Goal: Information Seeking & Learning: Find specific fact

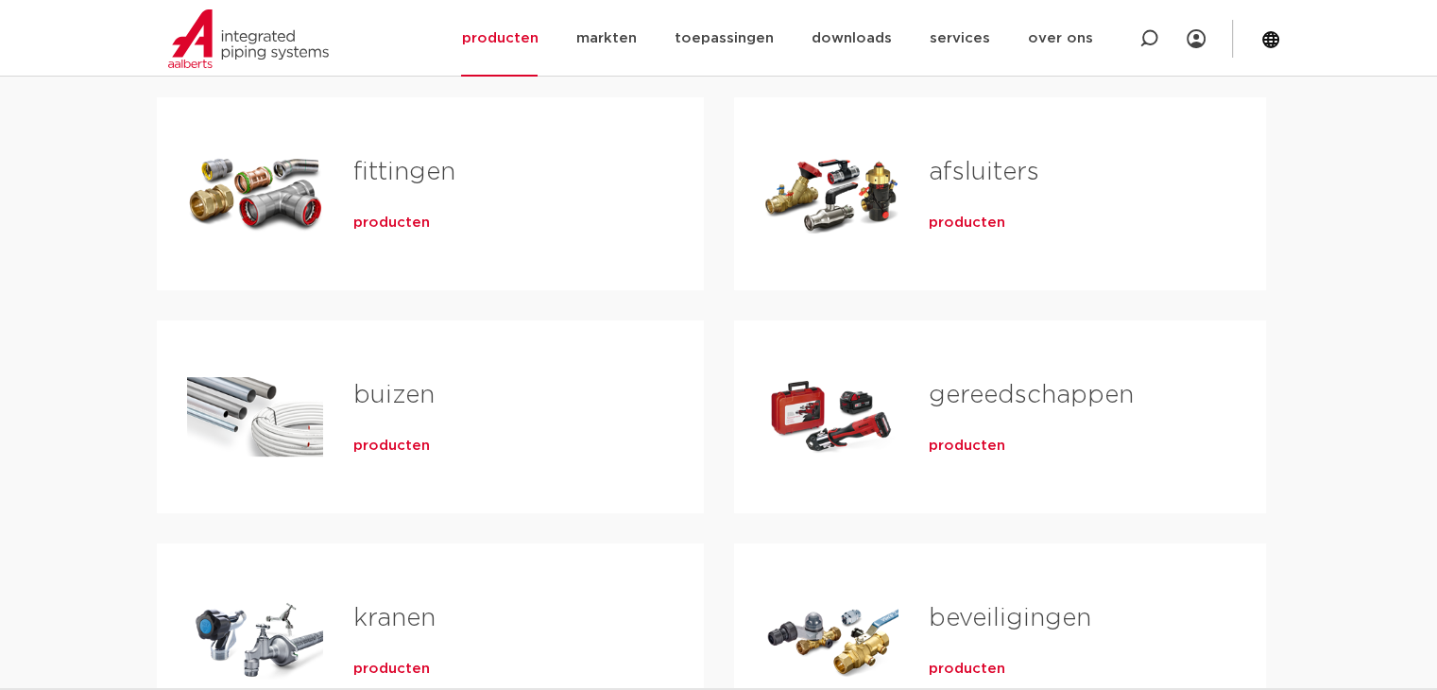
scroll to position [283, 0]
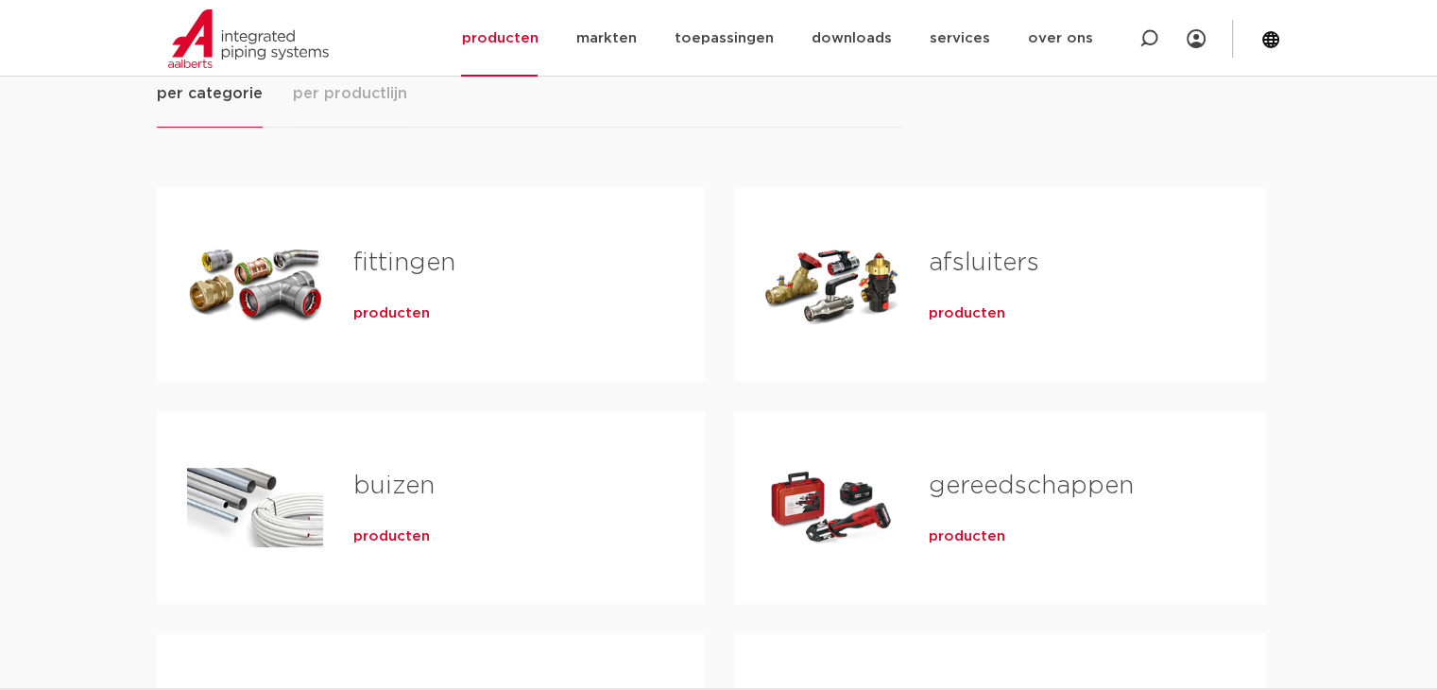
click at [390, 311] on span "producten" at bounding box center [391, 313] width 77 height 19
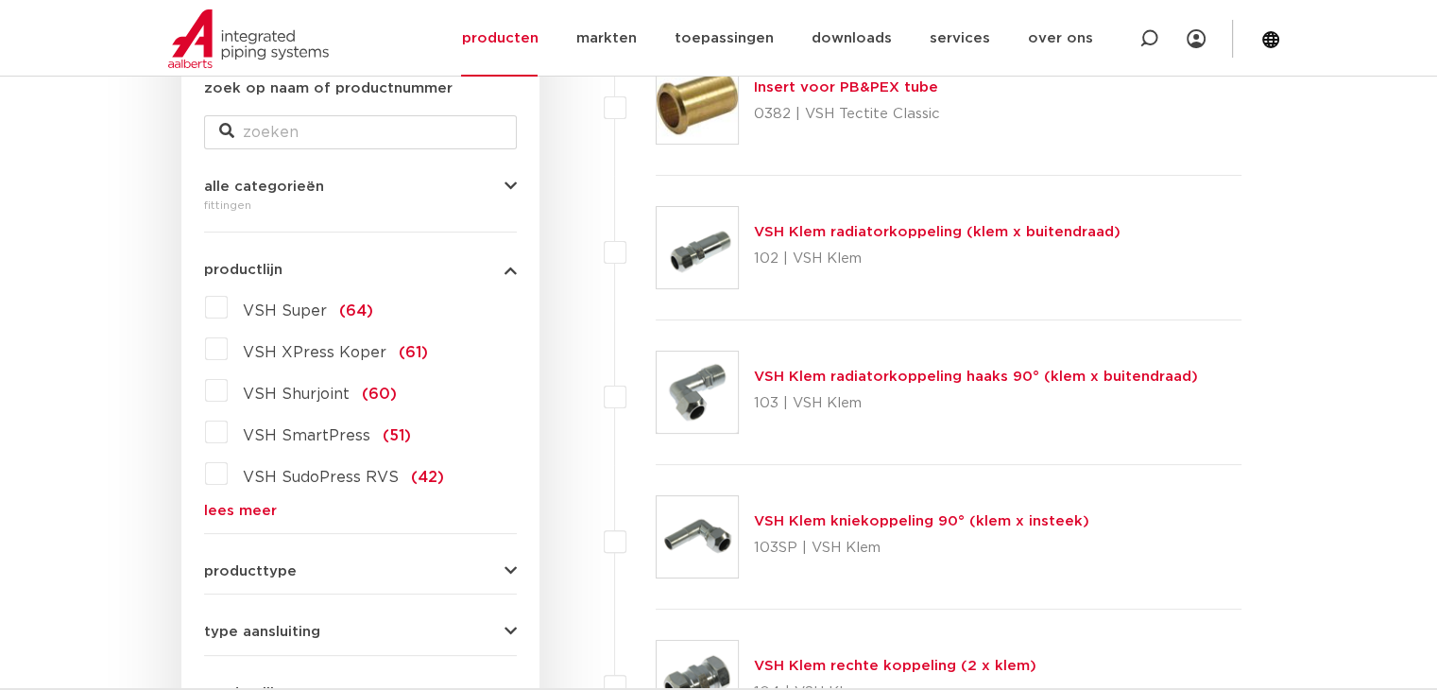
scroll to position [378, 0]
click at [228, 355] on label "VSH XPress Koper (61)" at bounding box center [328, 349] width 200 height 30
click at [0, 0] on input "VSH XPress Koper (61)" at bounding box center [0, 0] width 0 height 0
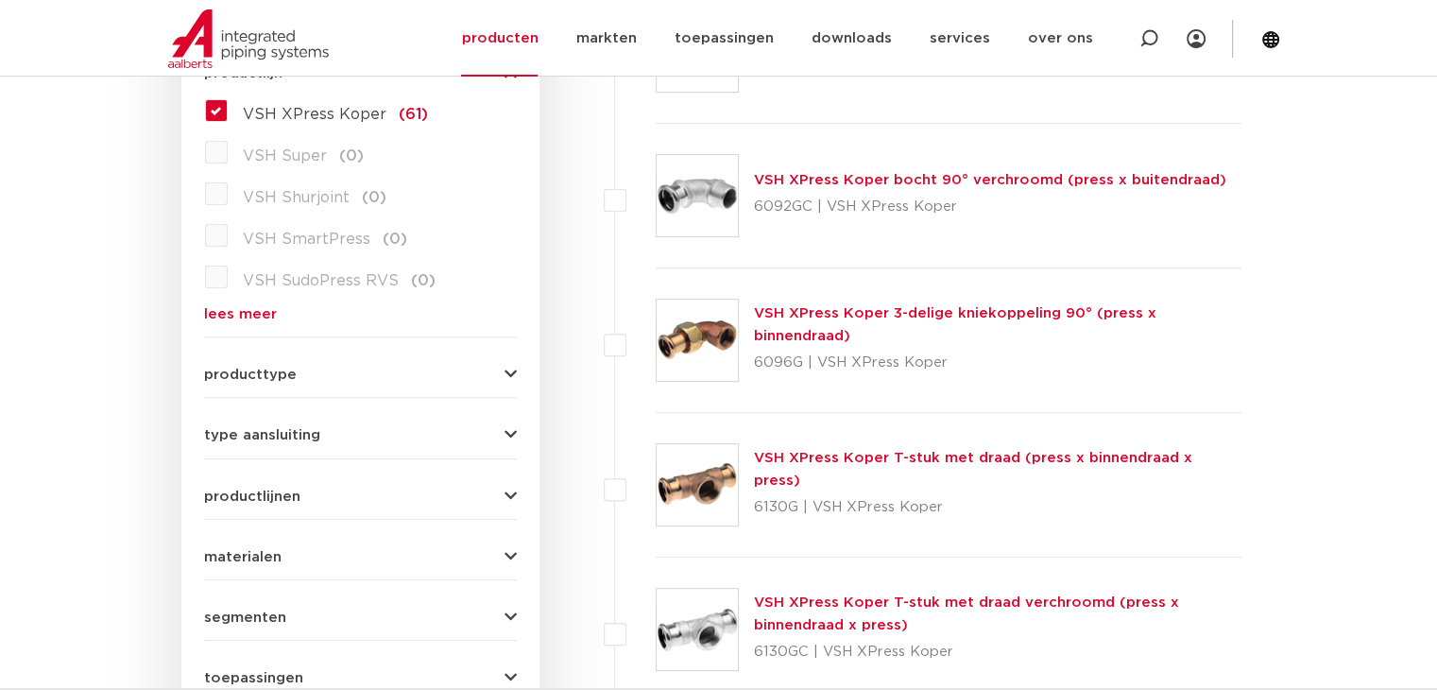
scroll to position [563, 0]
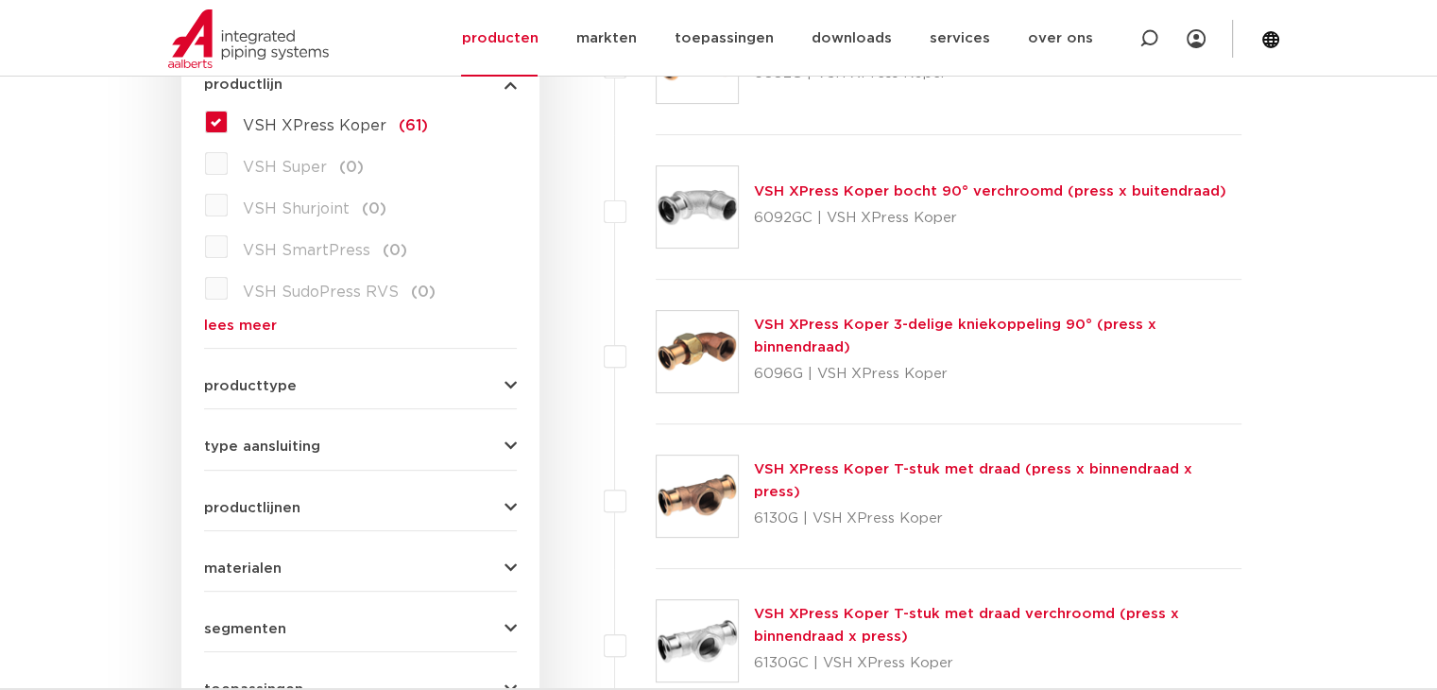
click at [261, 318] on link "lees meer" at bounding box center [360, 325] width 313 height 14
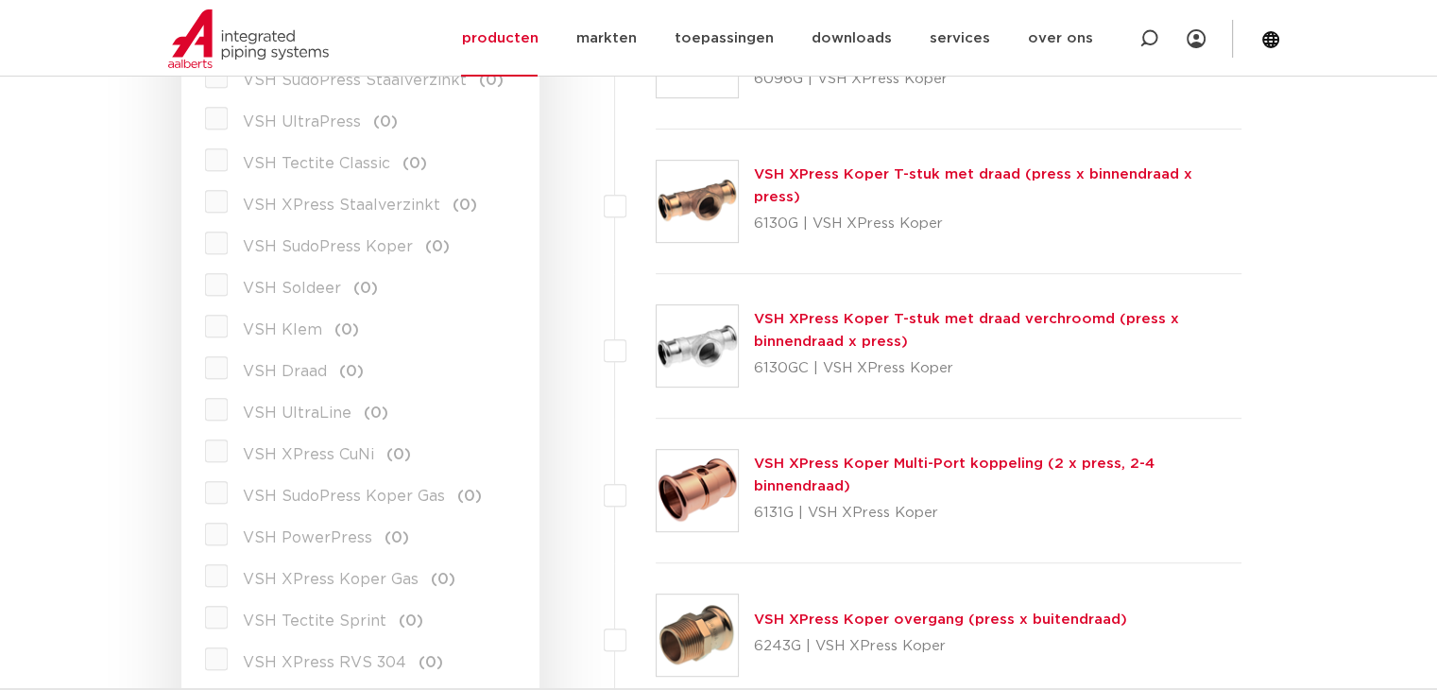
scroll to position [945, 0]
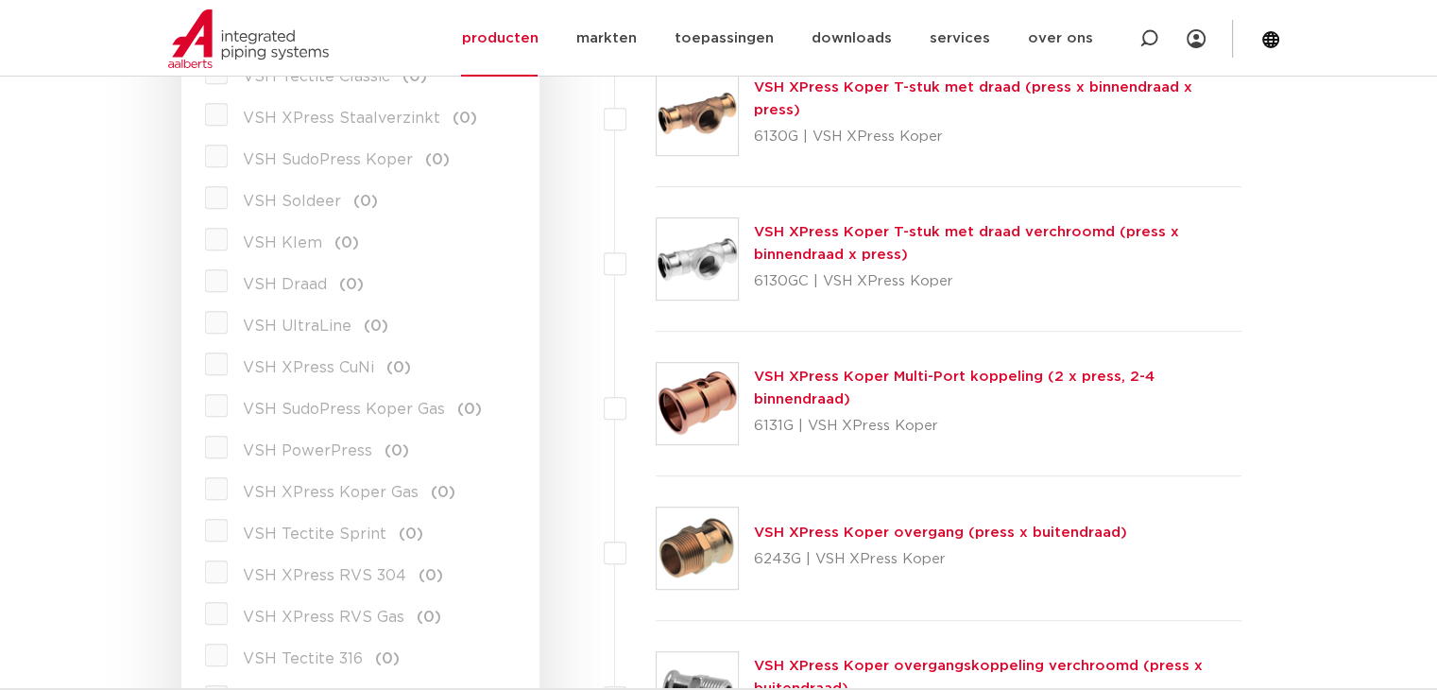
click at [918, 387] on link "VSH XPress Koper Multi-Port koppeling (2 x press, 2-4 binnendraad)" at bounding box center [954, 387] width 401 height 37
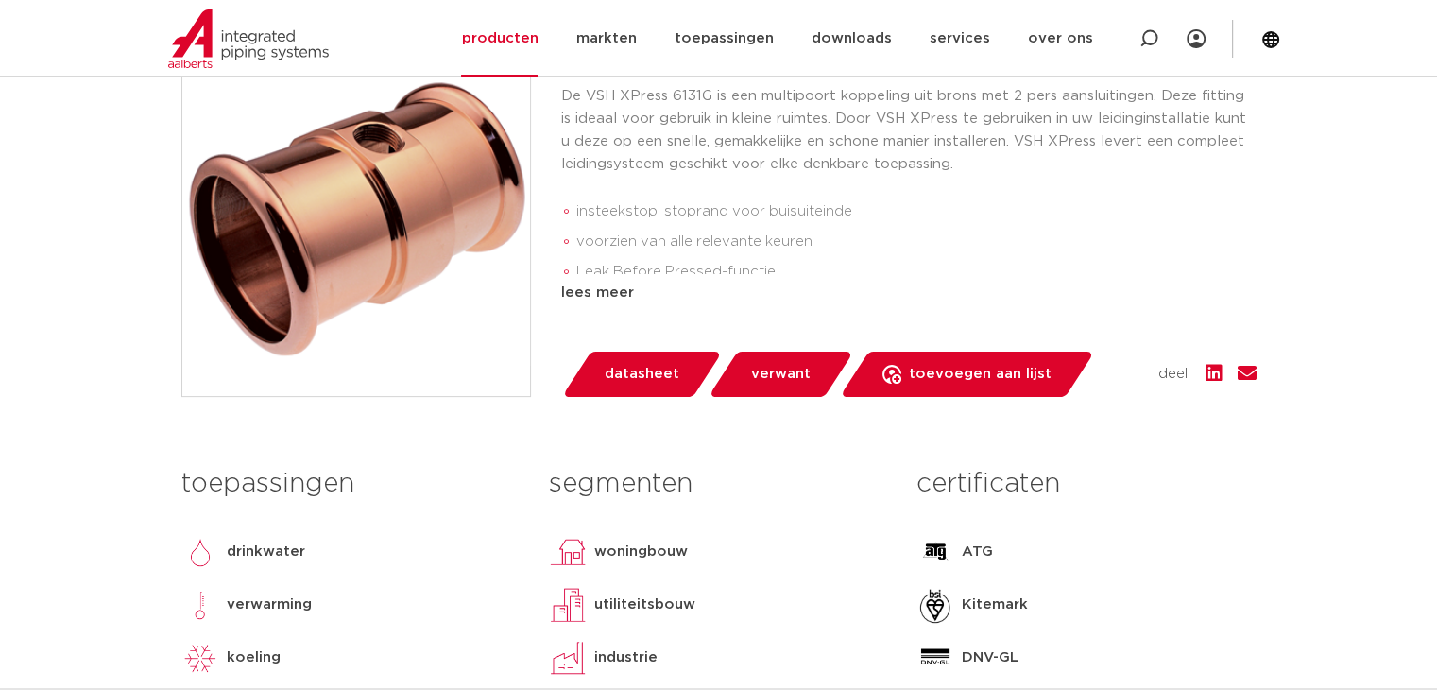
scroll to position [283, 0]
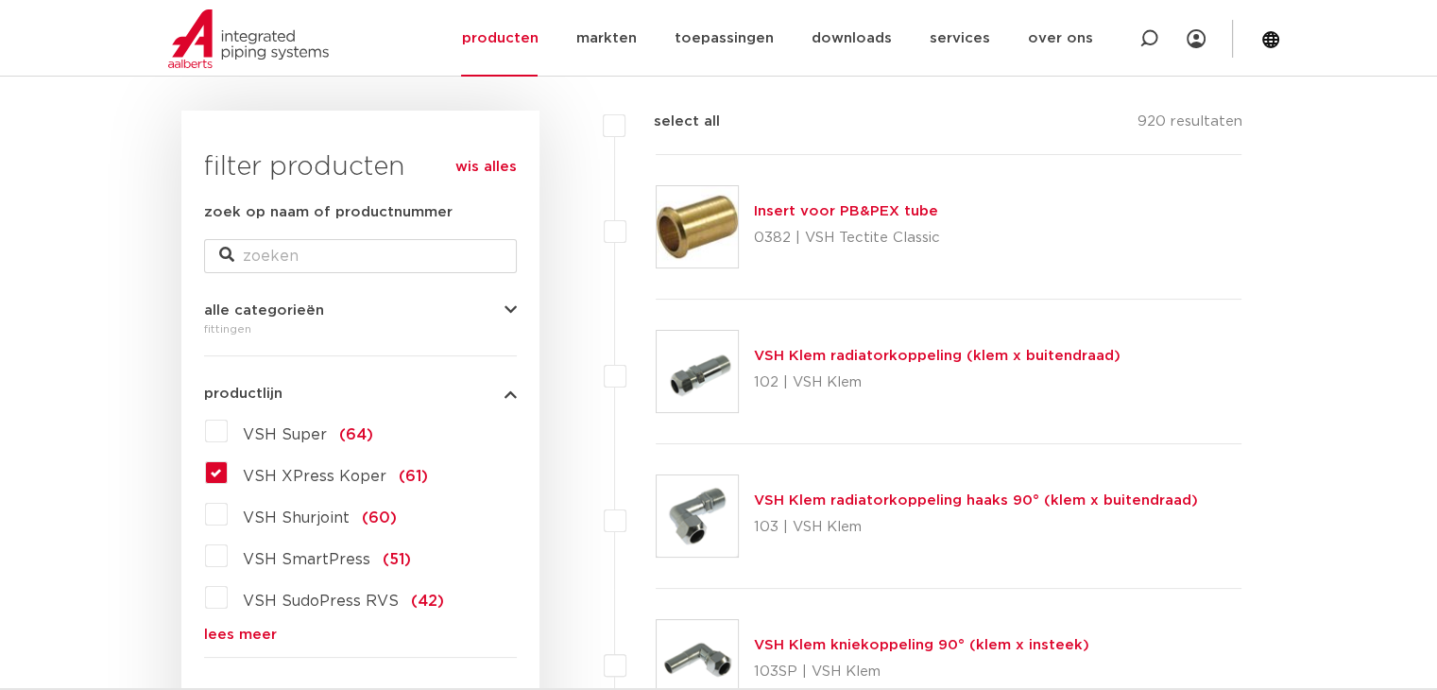
scroll to position [283, 0]
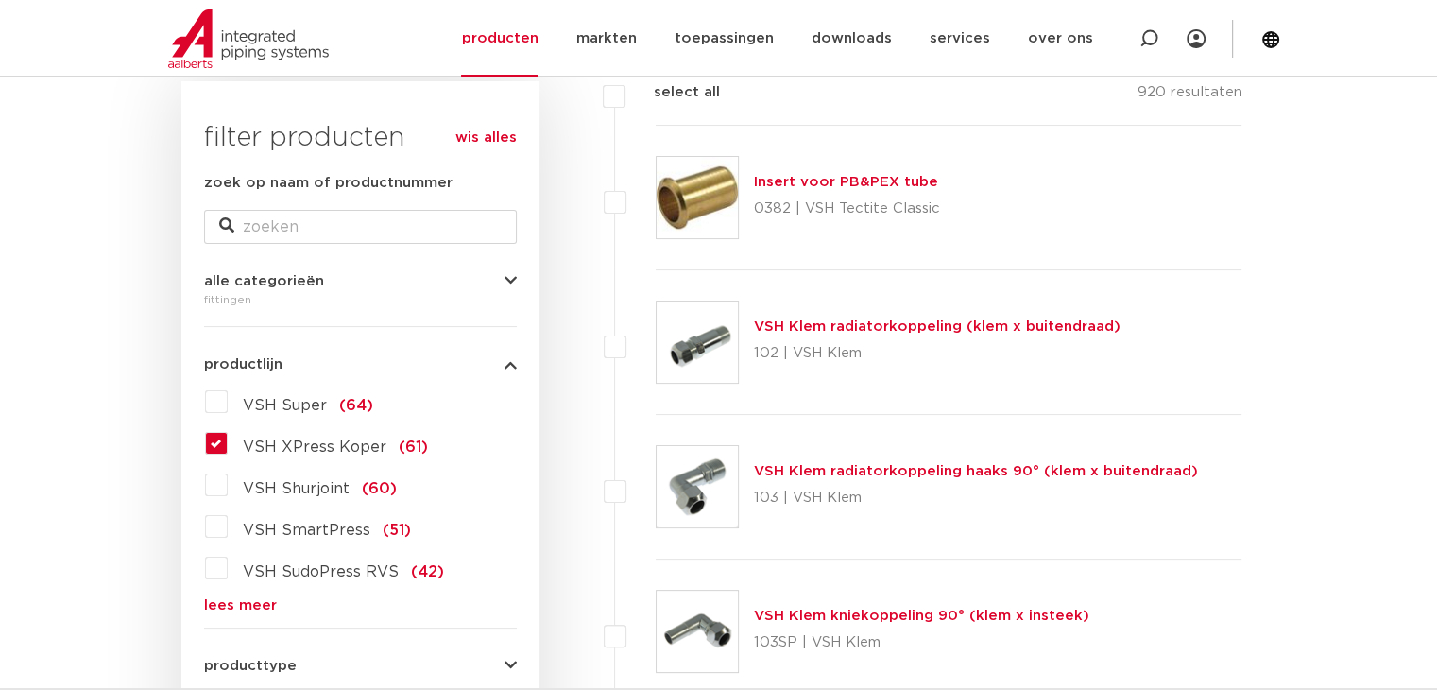
click at [204, 438] on div "VSH Super (64) VSH XPress Koper (61) VSH Shurjoint (60) VSH SmartPress (51) VSH…" at bounding box center [360, 499] width 313 height 226
click at [228, 443] on label "VSH XPress Koper (61)" at bounding box center [328, 443] width 200 height 30
click at [0, 0] on input "VSH XPress Koper (61)" at bounding box center [0, 0] width 0 height 0
click at [228, 447] on label "VSH XPress Koper (61)" at bounding box center [328, 443] width 200 height 30
click at [0, 0] on input "VSH XPress Koper (61)" at bounding box center [0, 0] width 0 height 0
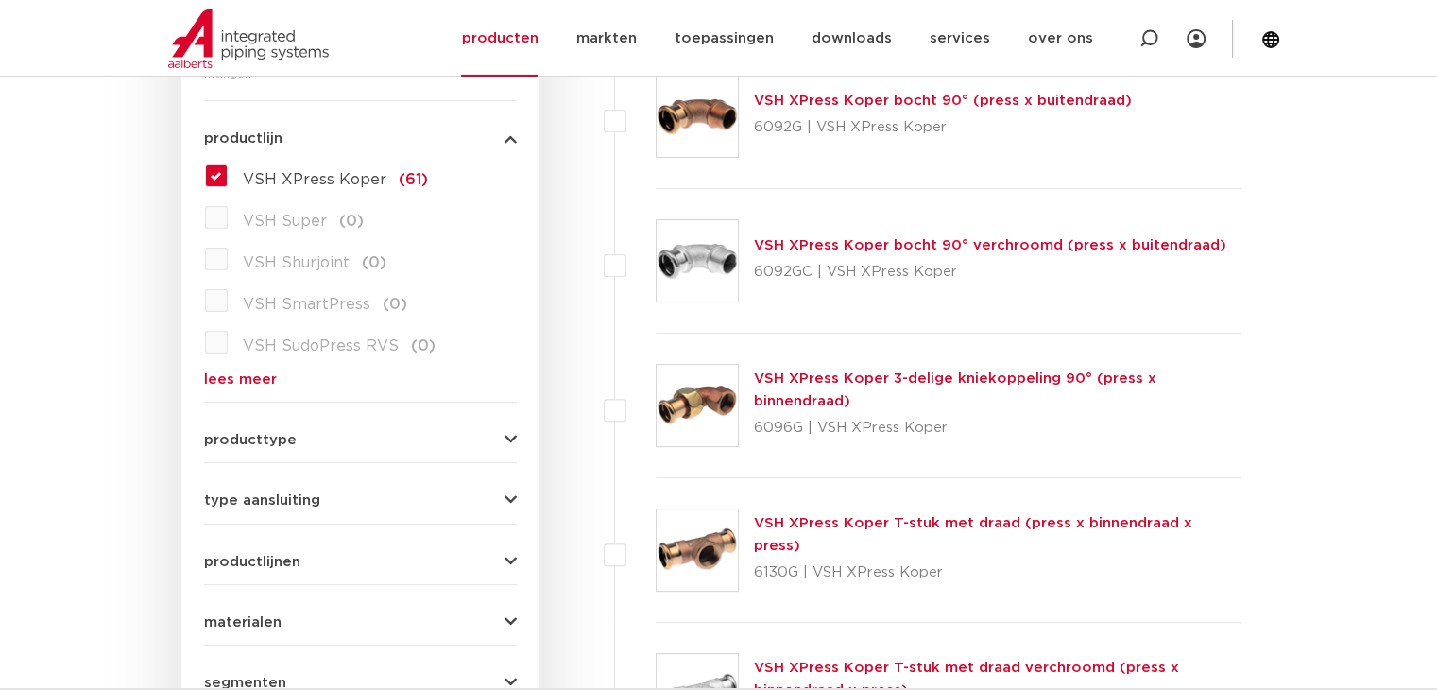
scroll to position [553, 0]
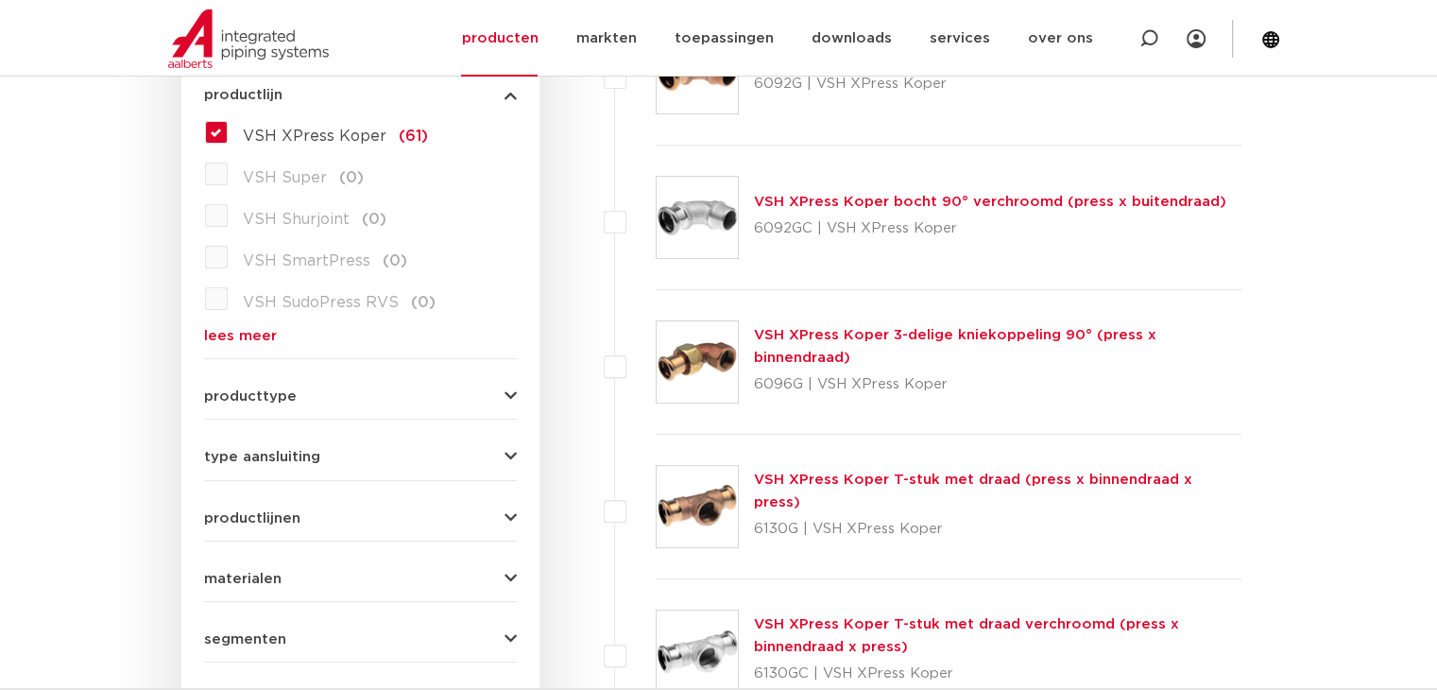
click at [513, 455] on icon "button" at bounding box center [511, 457] width 12 height 14
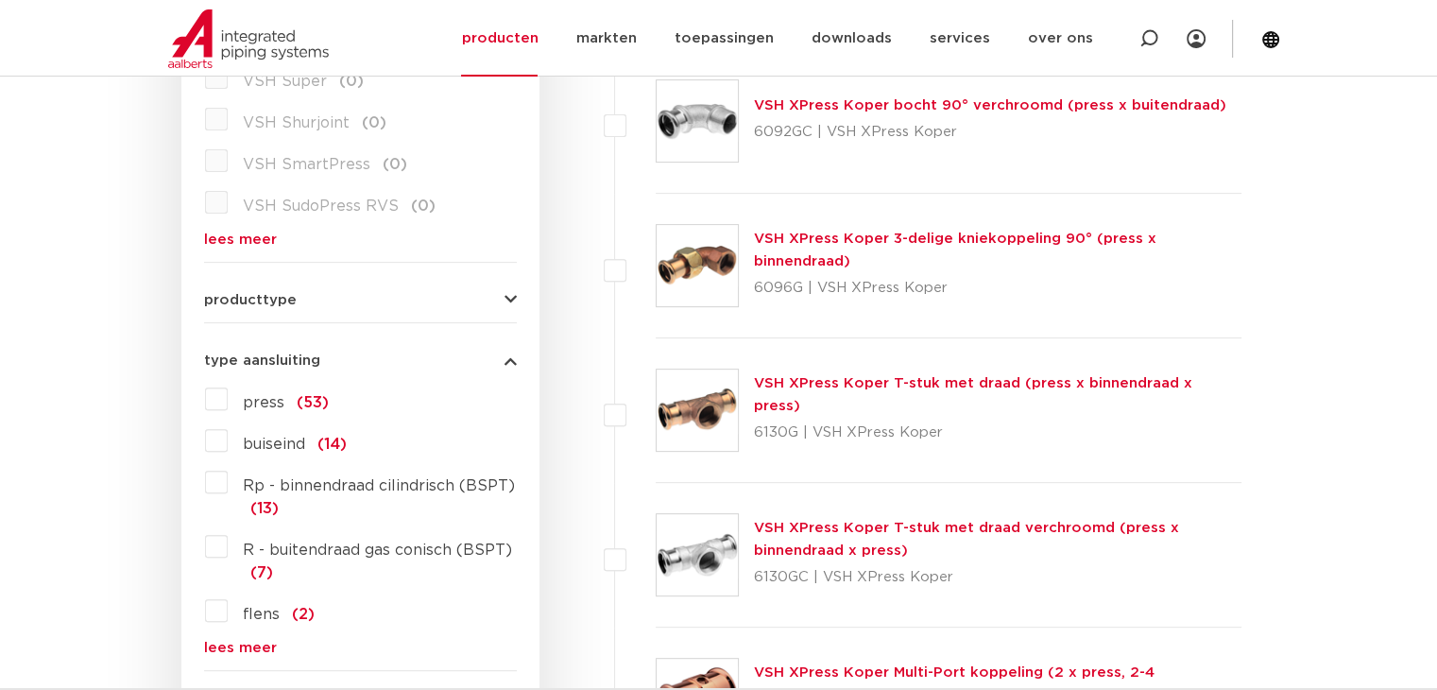
scroll to position [742, 0]
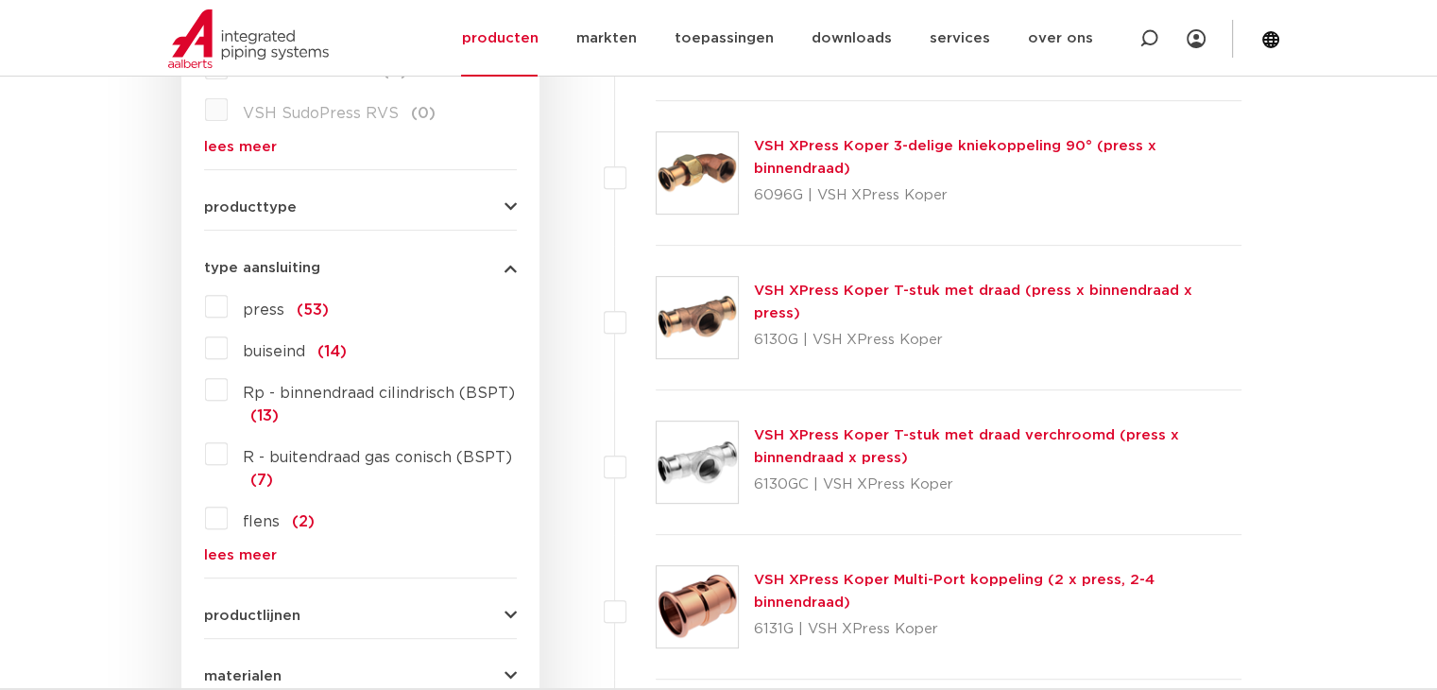
click at [228, 304] on label "press (53)" at bounding box center [278, 306] width 101 height 30
click at [0, 0] on input "press (53)" at bounding box center [0, 0] width 0 height 0
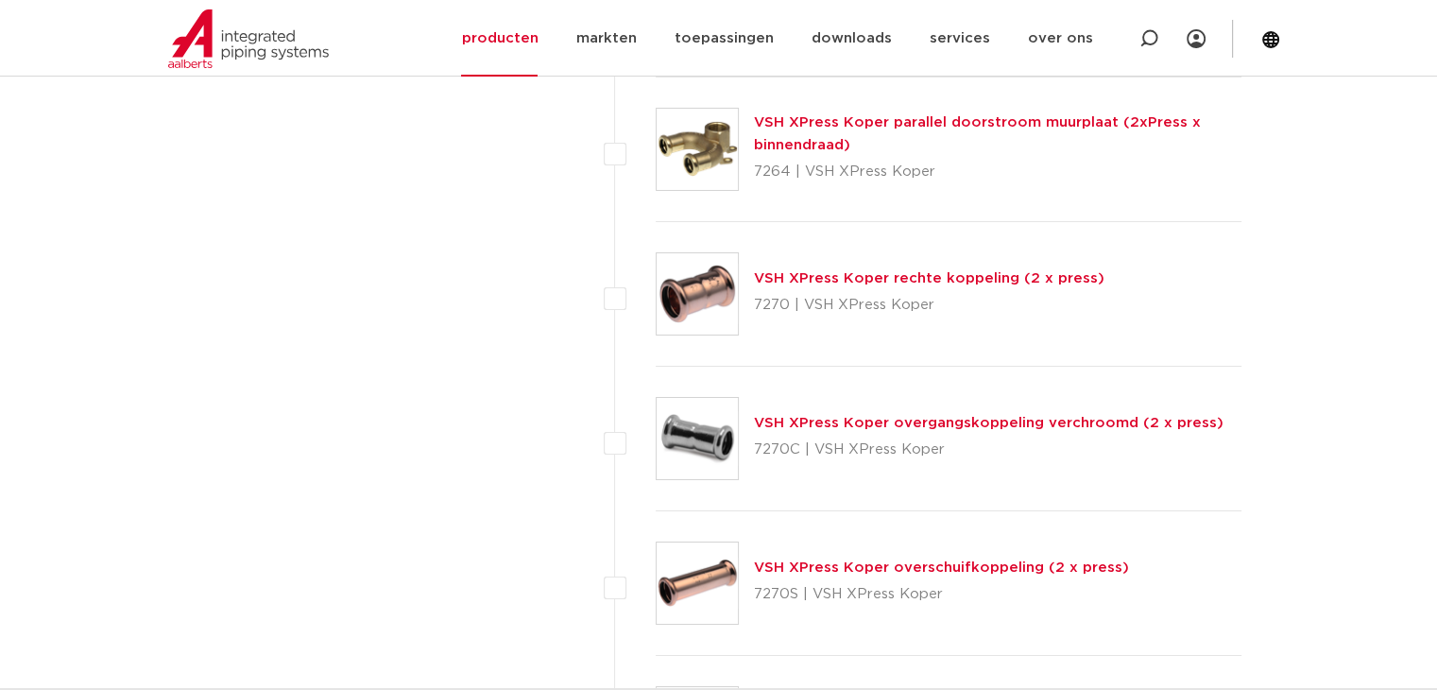
scroll to position [6694, 0]
click at [953, 270] on link "VSH XPress Koper rechte koppeling (2 x press)" at bounding box center [929, 277] width 351 height 14
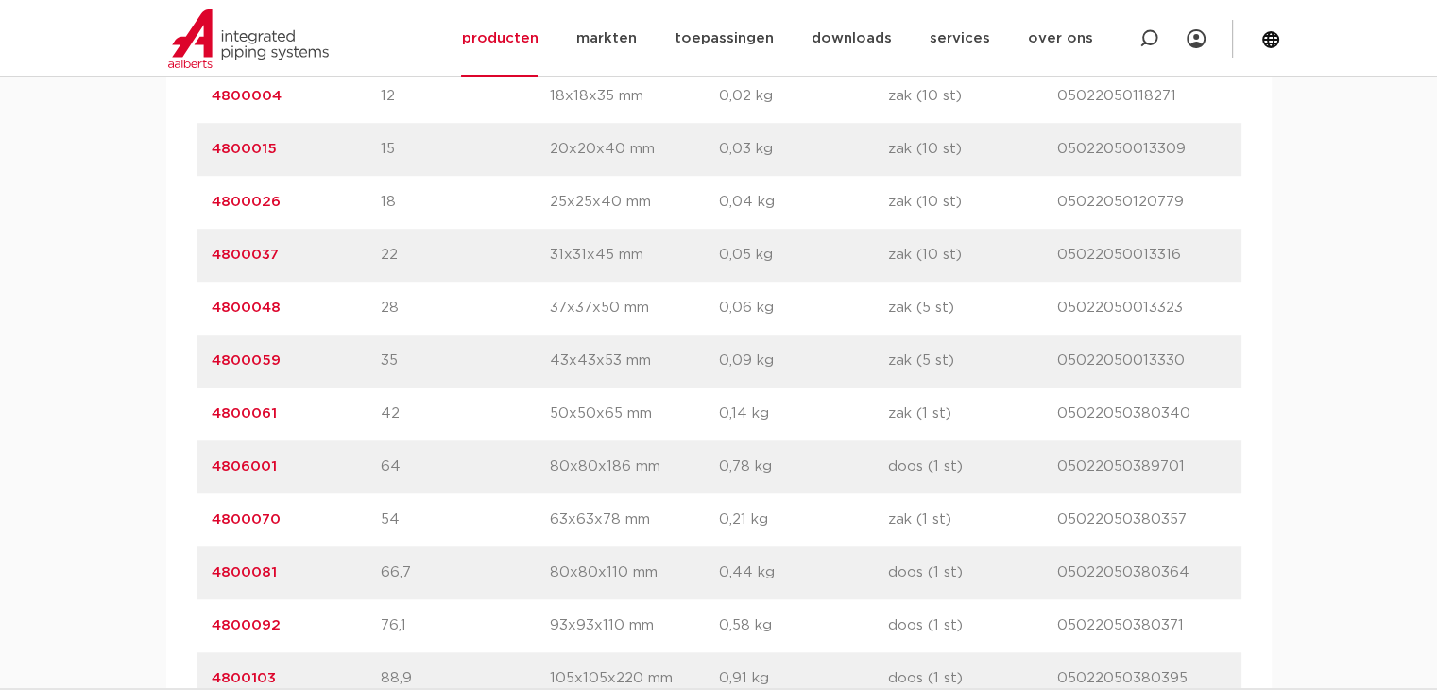
scroll to position [1417, 0]
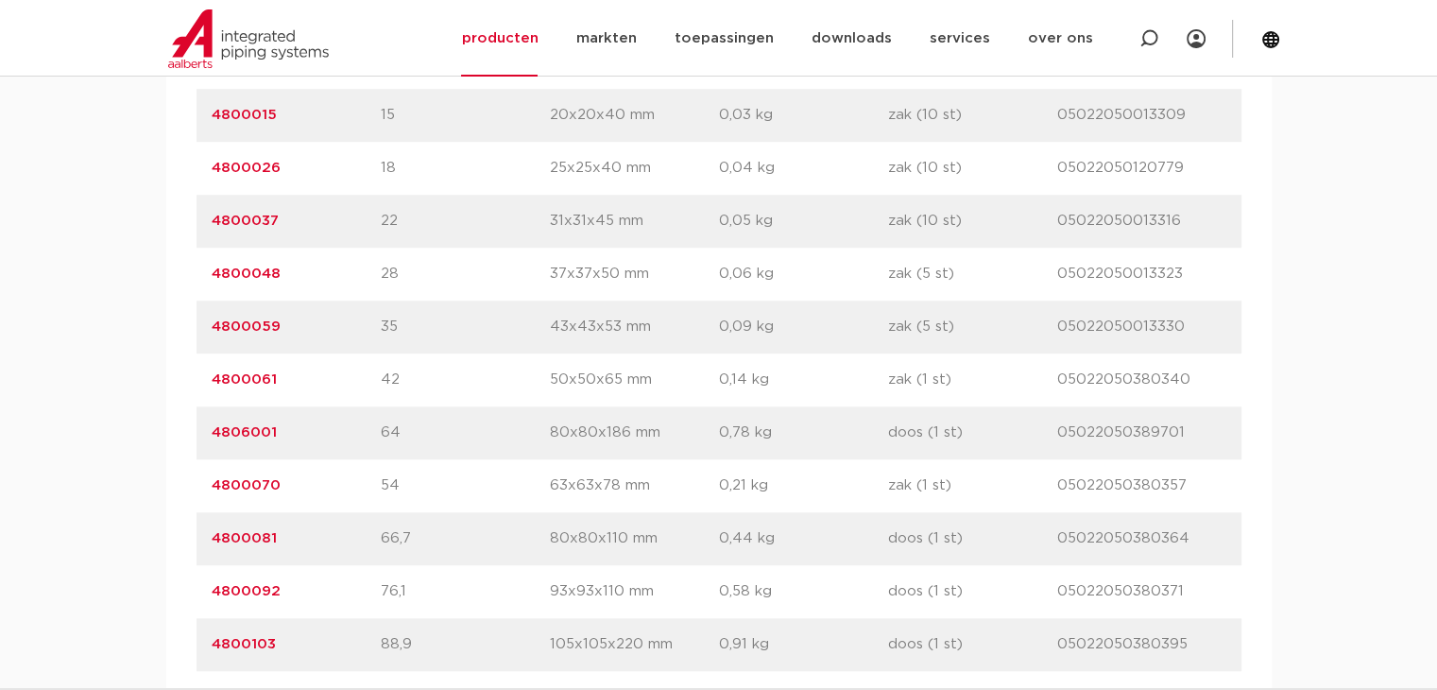
drag, startPoint x: 290, startPoint y: 481, endPoint x: 198, endPoint y: 487, distance: 91.8
click at [198, 487] on div "artikelnummer 4800070 afmeting 54 afmetingen 63x63x78 mm gewicht 0,21 kg verpak…" at bounding box center [719, 485] width 1045 height 53
copy link "4800070"
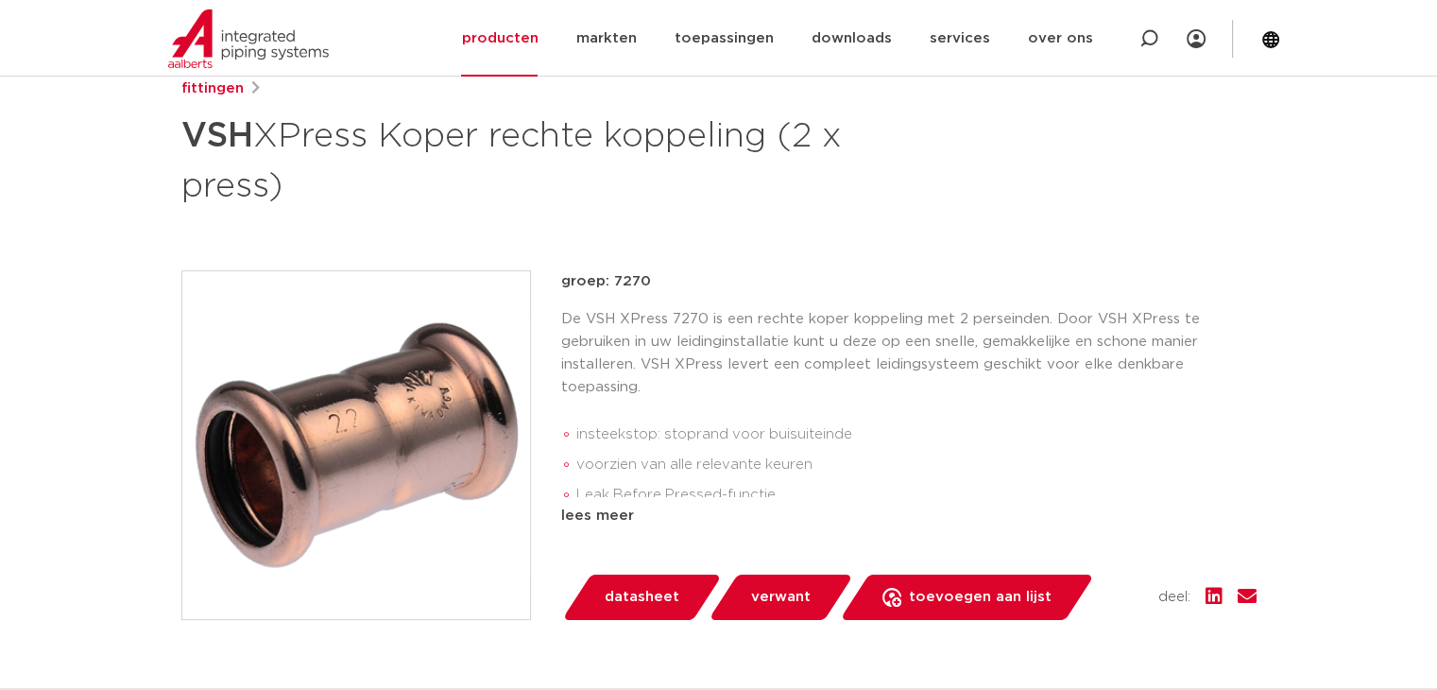
scroll to position [189, 0]
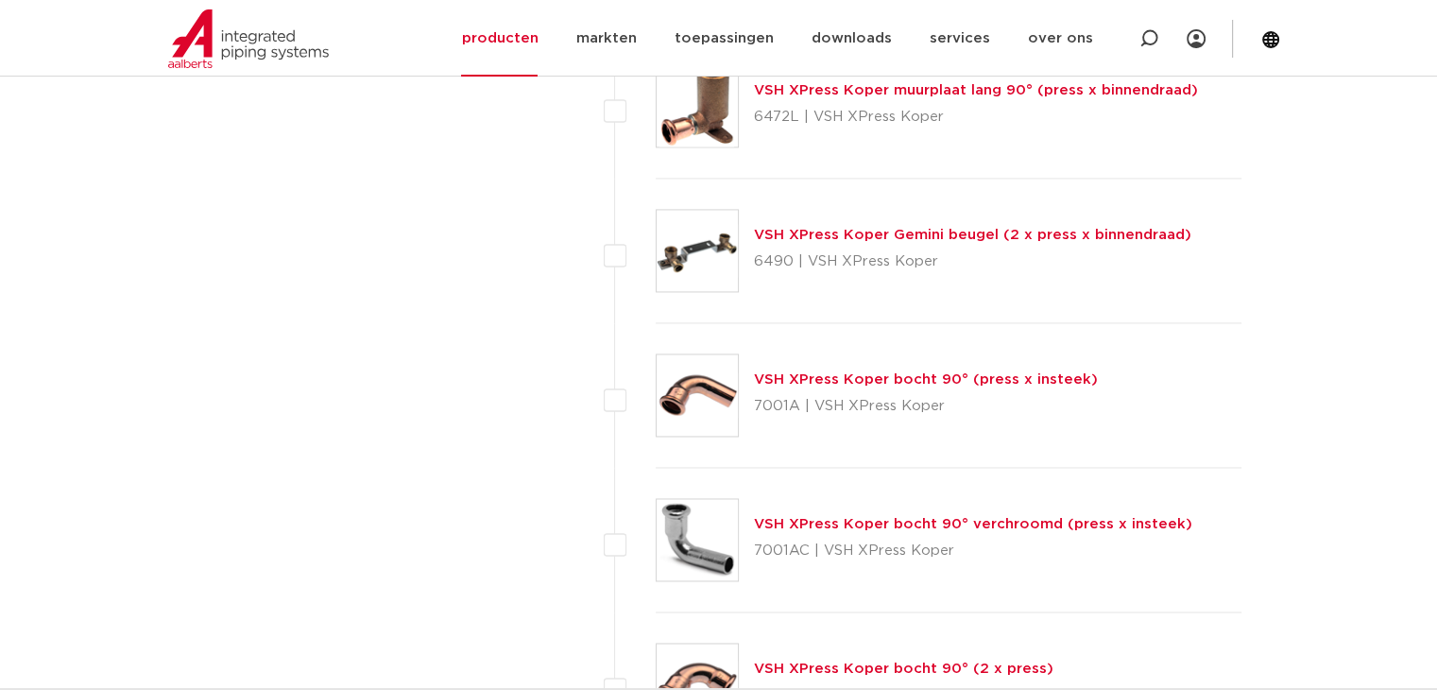
scroll to position [3103, 0]
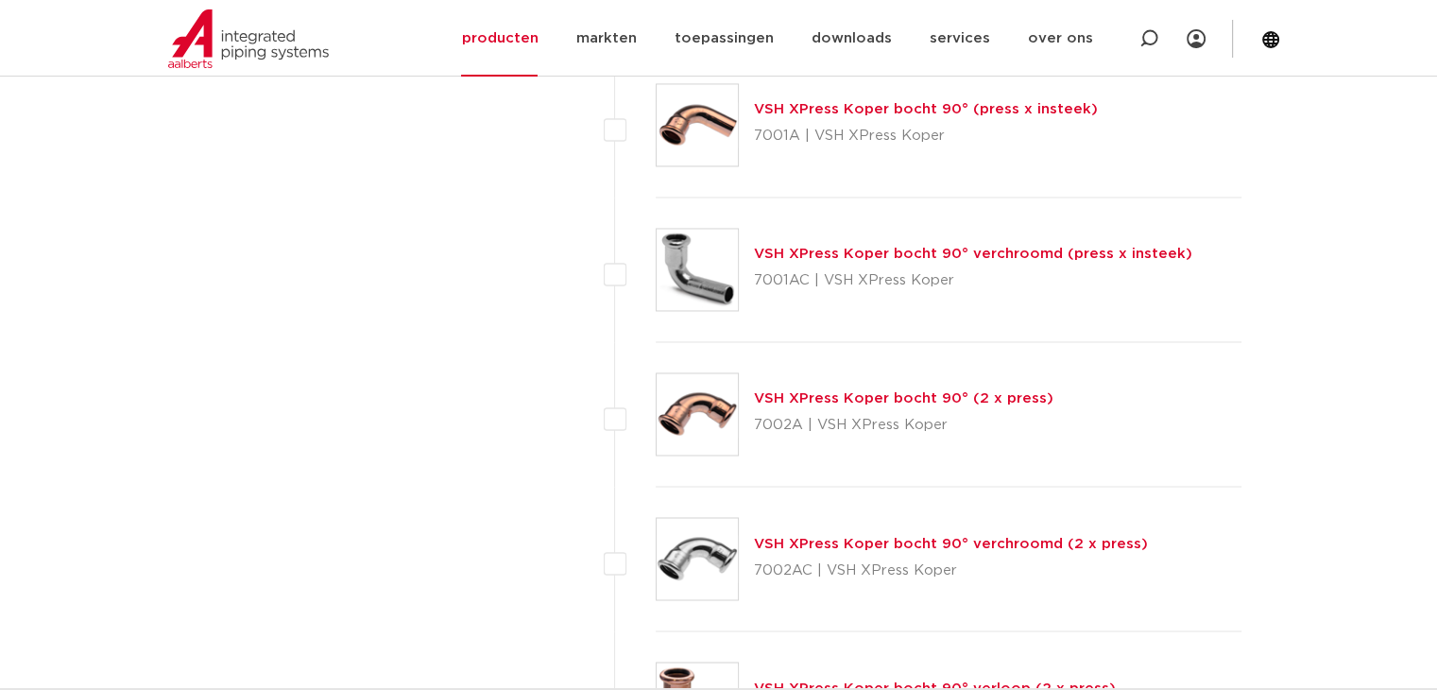
click at [932, 403] on div "VSH XPress Koper bocht 90° (2 x press) 7002A | VSH XPress Koper" at bounding box center [904, 413] width 300 height 53
click at [935, 399] on link "VSH XPress Koper bocht 90° (2 x press)" at bounding box center [904, 398] width 300 height 14
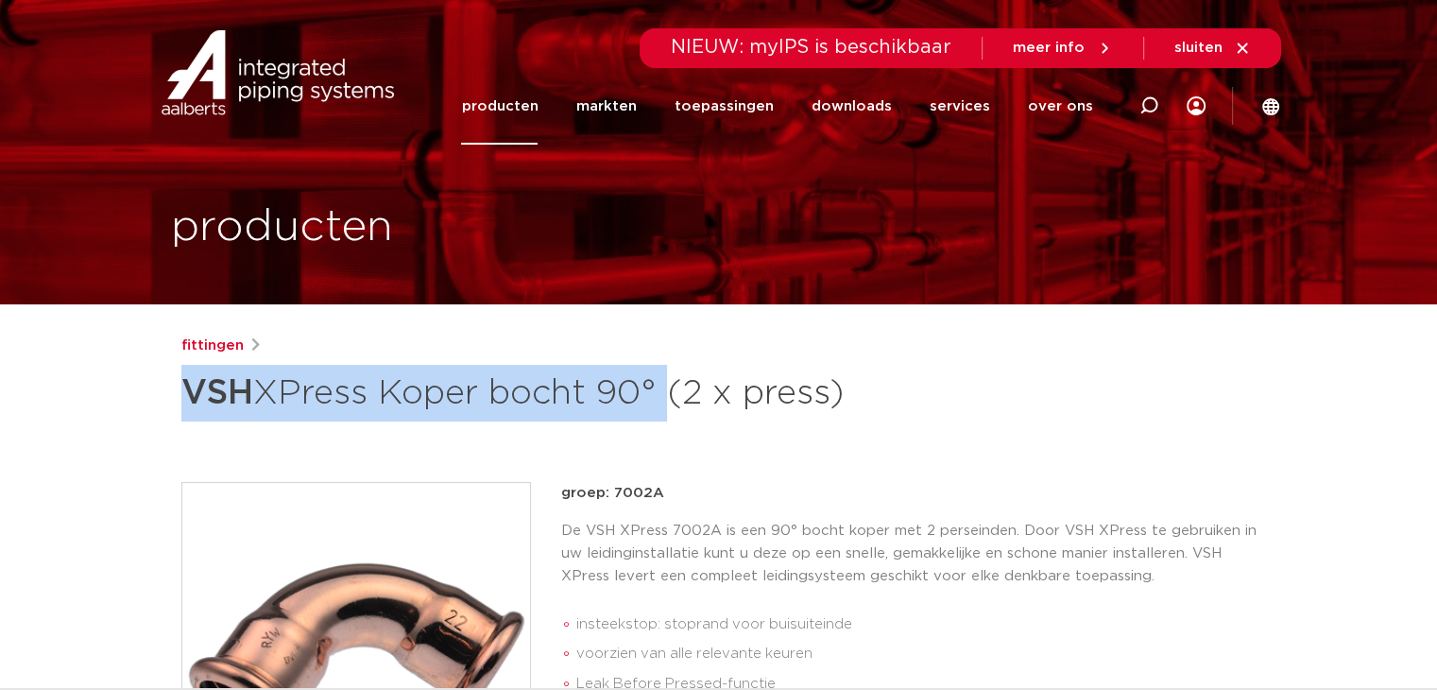
drag, startPoint x: 187, startPoint y: 388, endPoint x: 669, endPoint y: 420, distance: 483.0
click at [669, 420] on h1 "VSH XPress Koper bocht 90° (2 x press)" at bounding box center [536, 393] width 710 height 57
copy h1 "VSH XPress Koper bocht 90°"
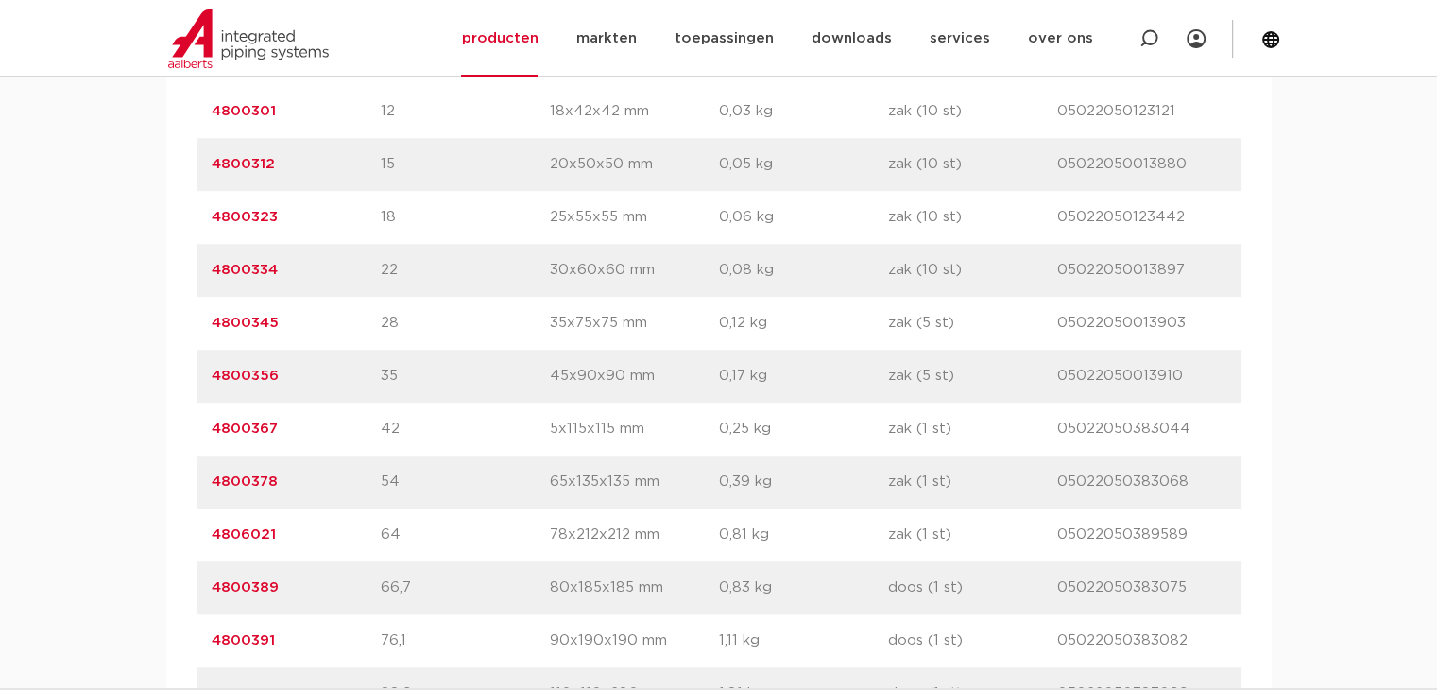
scroll to position [1417, 0]
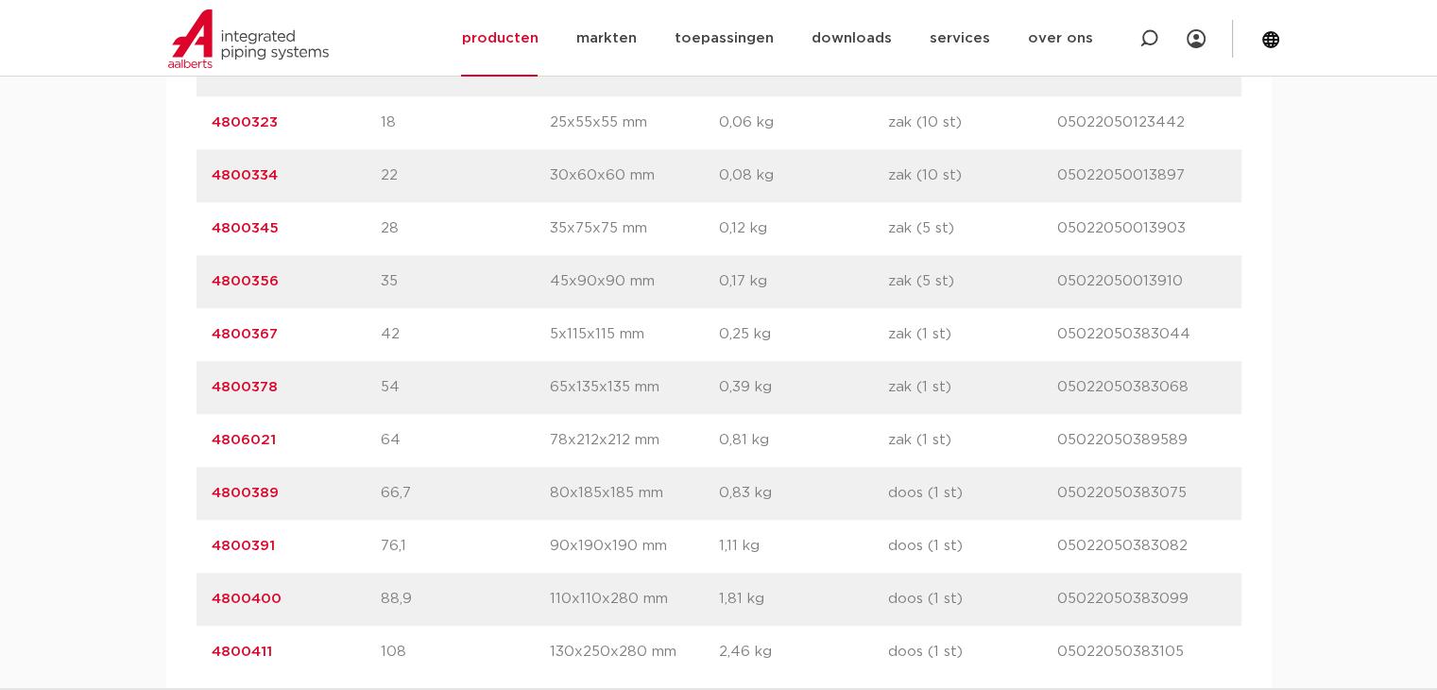
drag, startPoint x: 310, startPoint y: 394, endPoint x: 215, endPoint y: 386, distance: 95.7
click at [215, 386] on p "4800378" at bounding box center [296, 387] width 169 height 23
copy link "4800378"
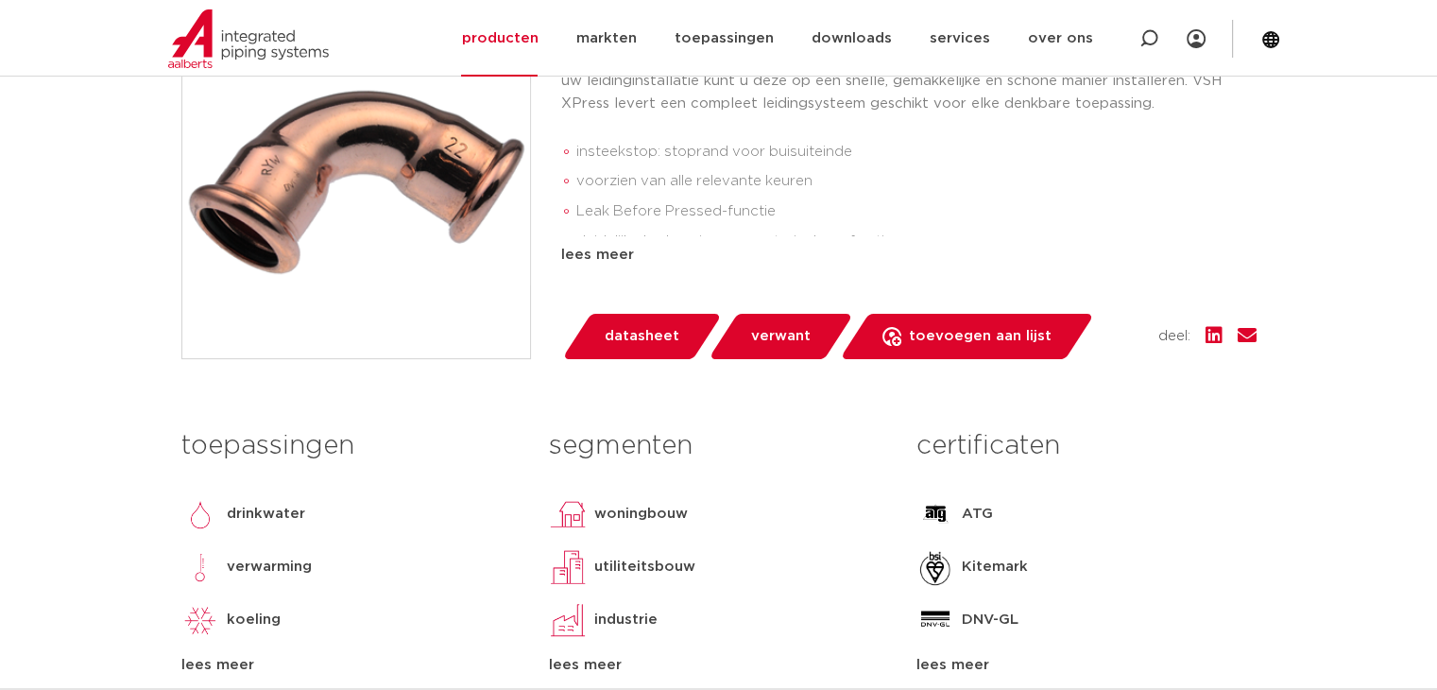
scroll to position [0, 0]
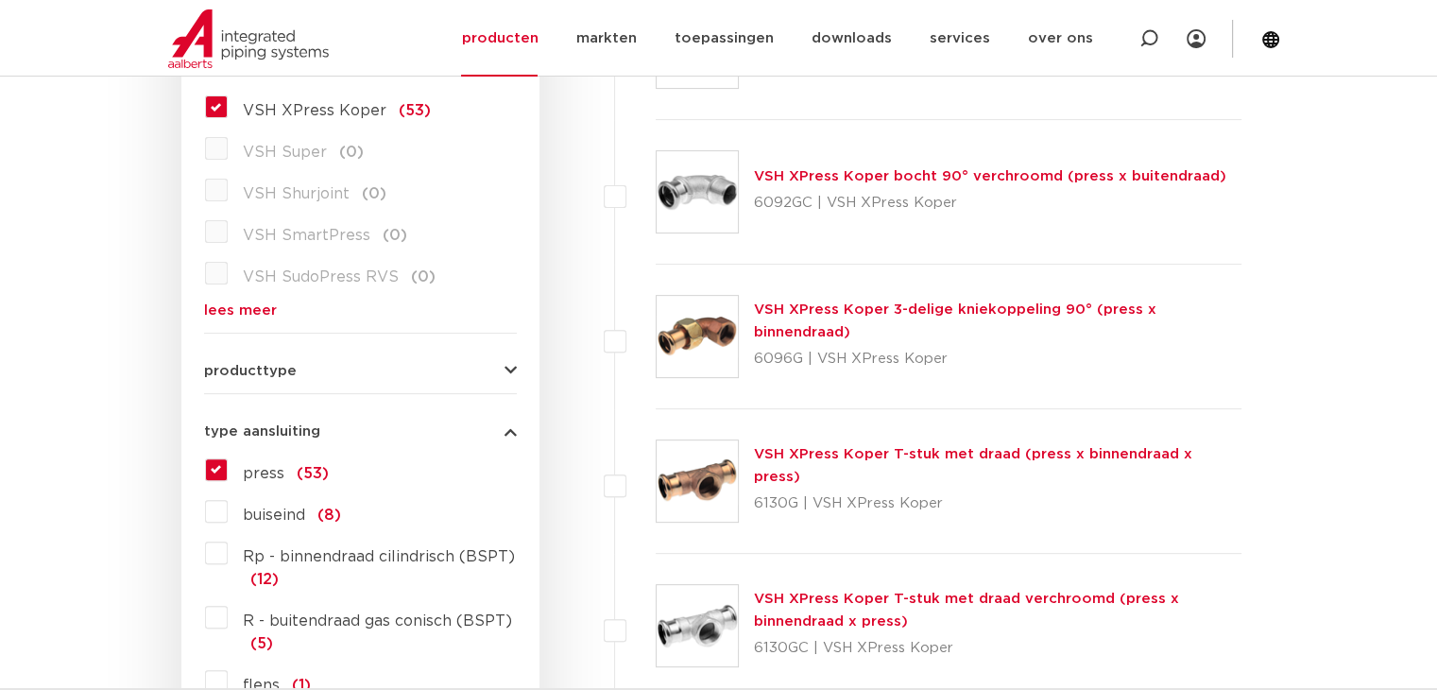
scroll to position [567, 0]
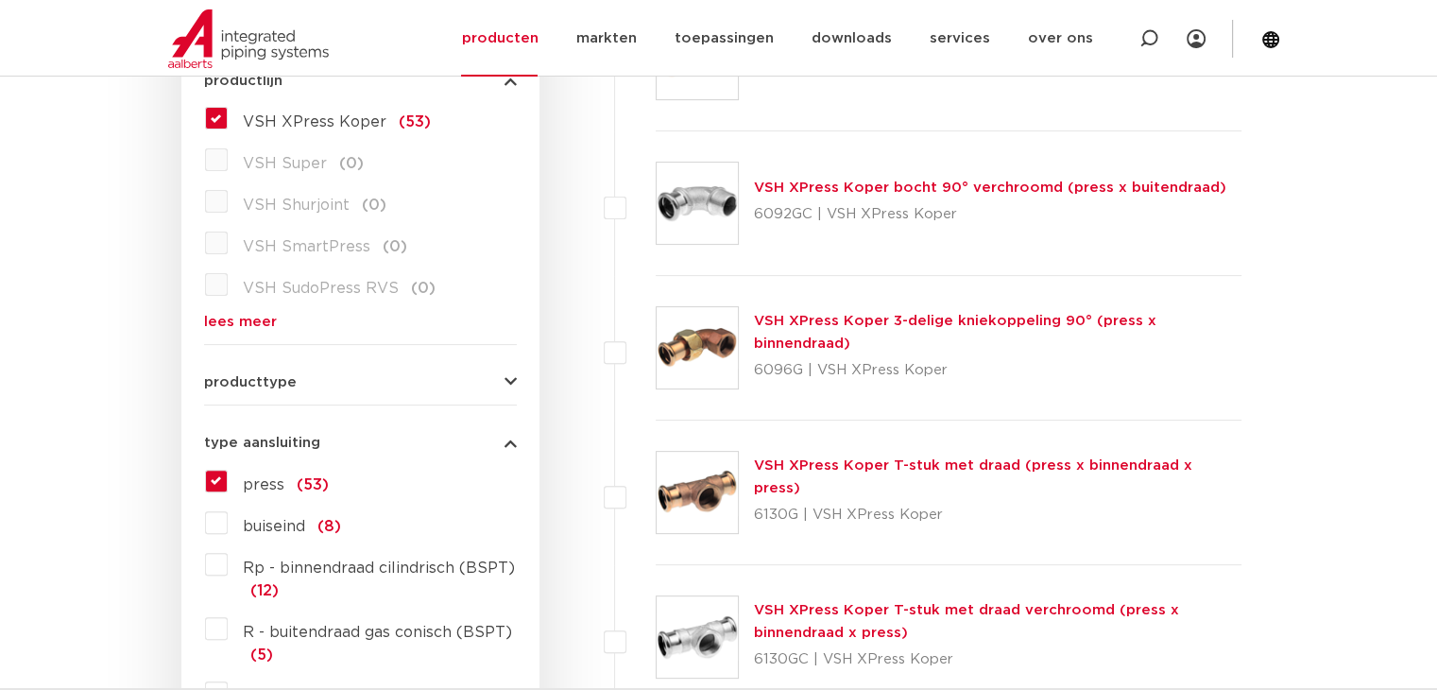
click at [228, 473] on label "press (53)" at bounding box center [278, 481] width 101 height 30
click at [0, 0] on input "press (53)" at bounding box center [0, 0] width 0 height 0
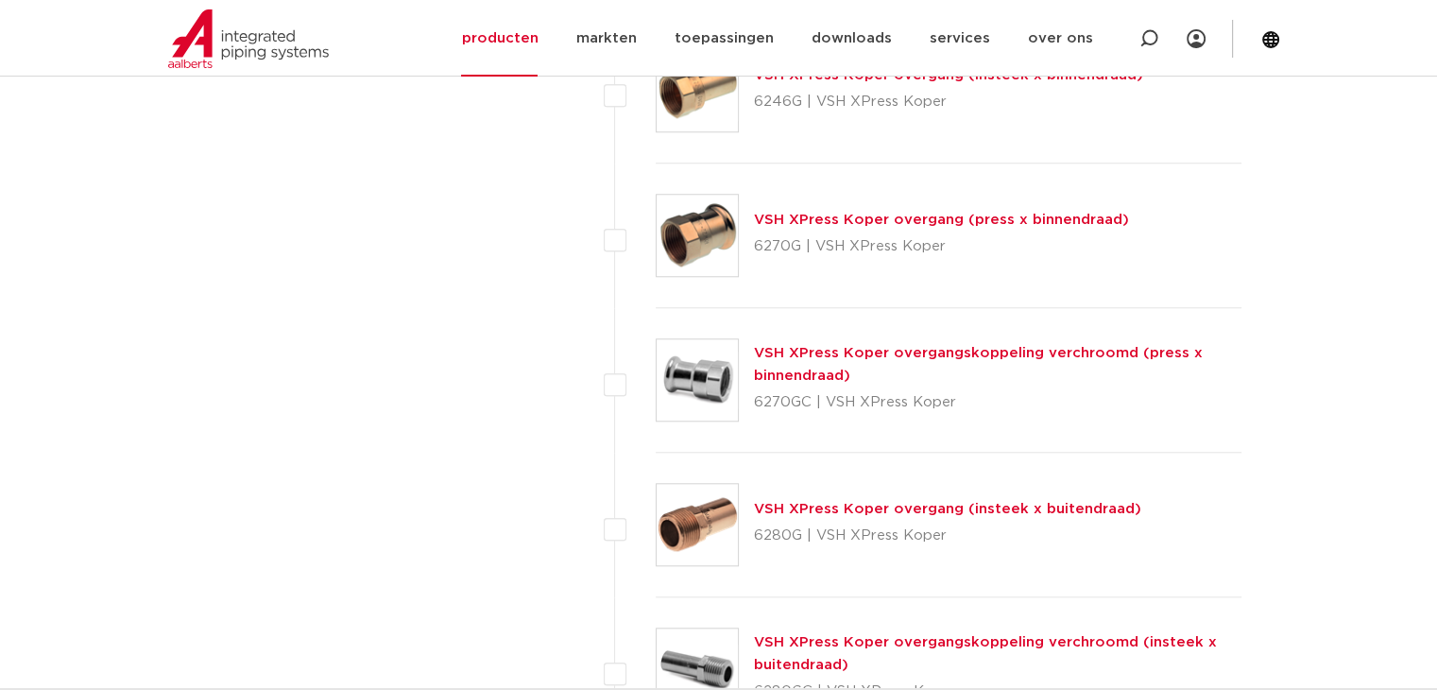
scroll to position [1701, 0]
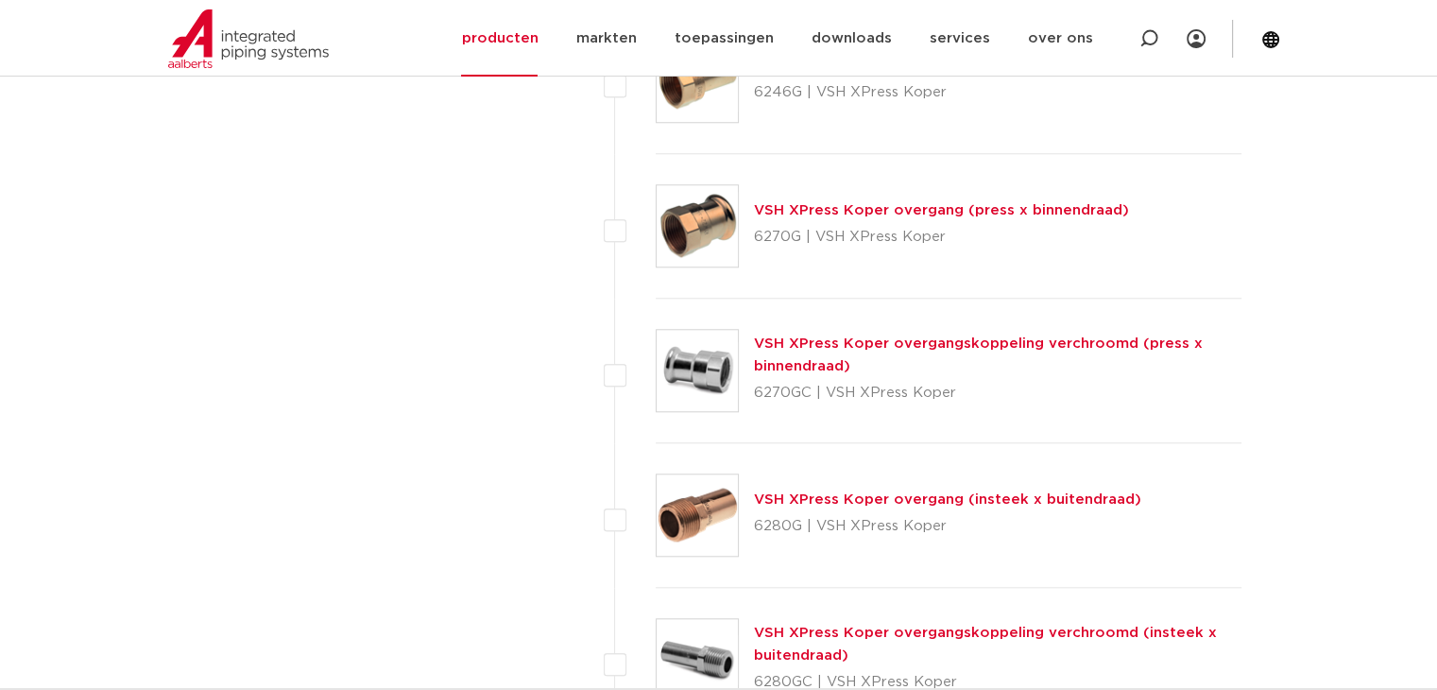
click at [805, 492] on link "VSH XPress Koper overgang (insteek x buitendraad)" at bounding box center [947, 499] width 387 height 14
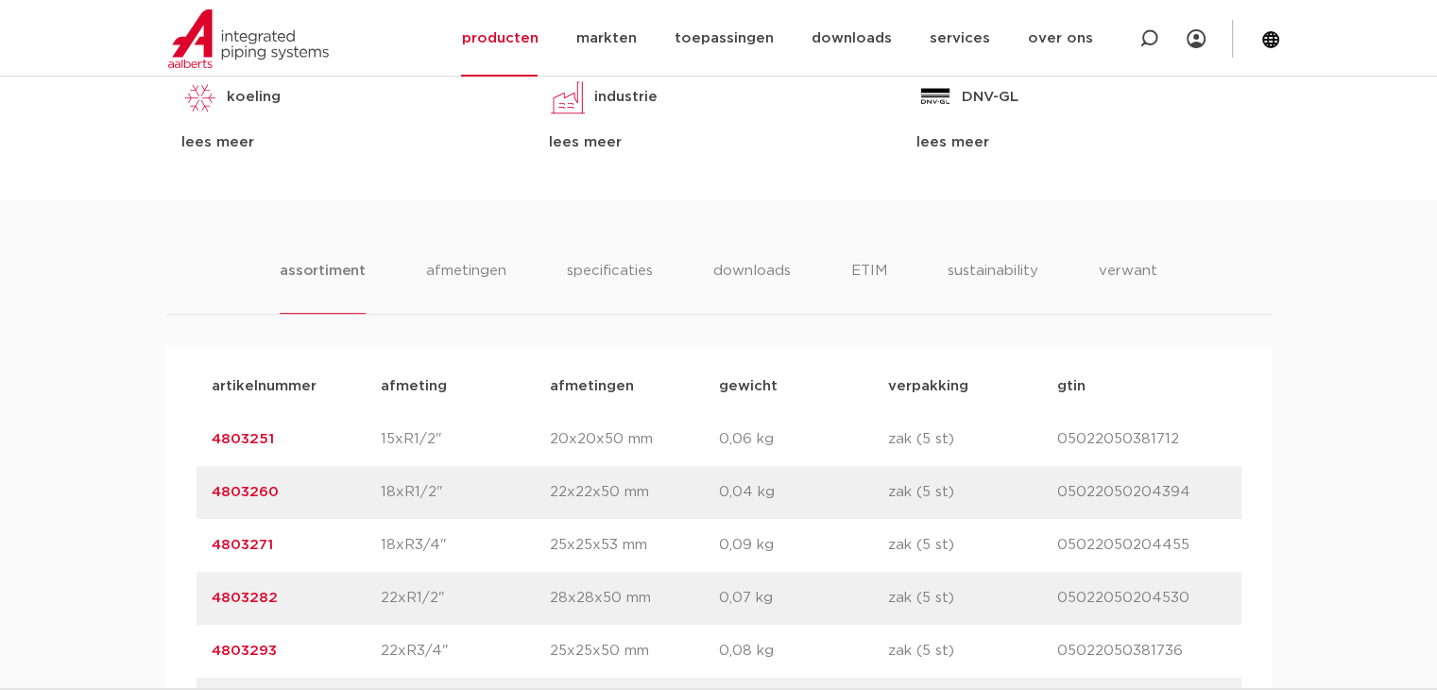
scroll to position [1228, 0]
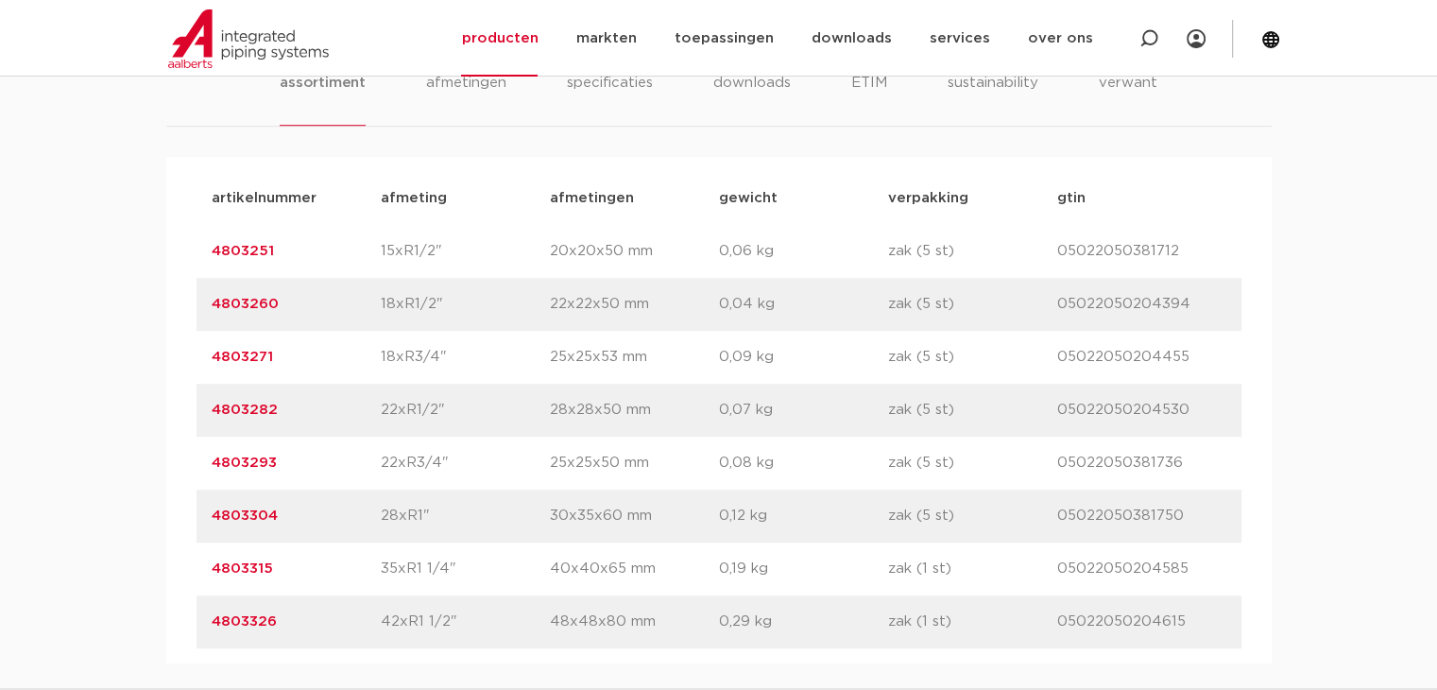
drag, startPoint x: 283, startPoint y: 409, endPoint x: 200, endPoint y: 405, distance: 83.2
click at [200, 405] on div "artikelnummer 4803282 afmeting 22xR1/2" [GEOGRAPHIC_DATA] 28x28x50 mm gewicht 0…" at bounding box center [719, 410] width 1045 height 53
copy link "4803282"
drag, startPoint x: 382, startPoint y: 410, endPoint x: 446, endPoint y: 413, distance: 64.3
click at [446, 413] on p "22xR1/2"" at bounding box center [465, 410] width 169 height 23
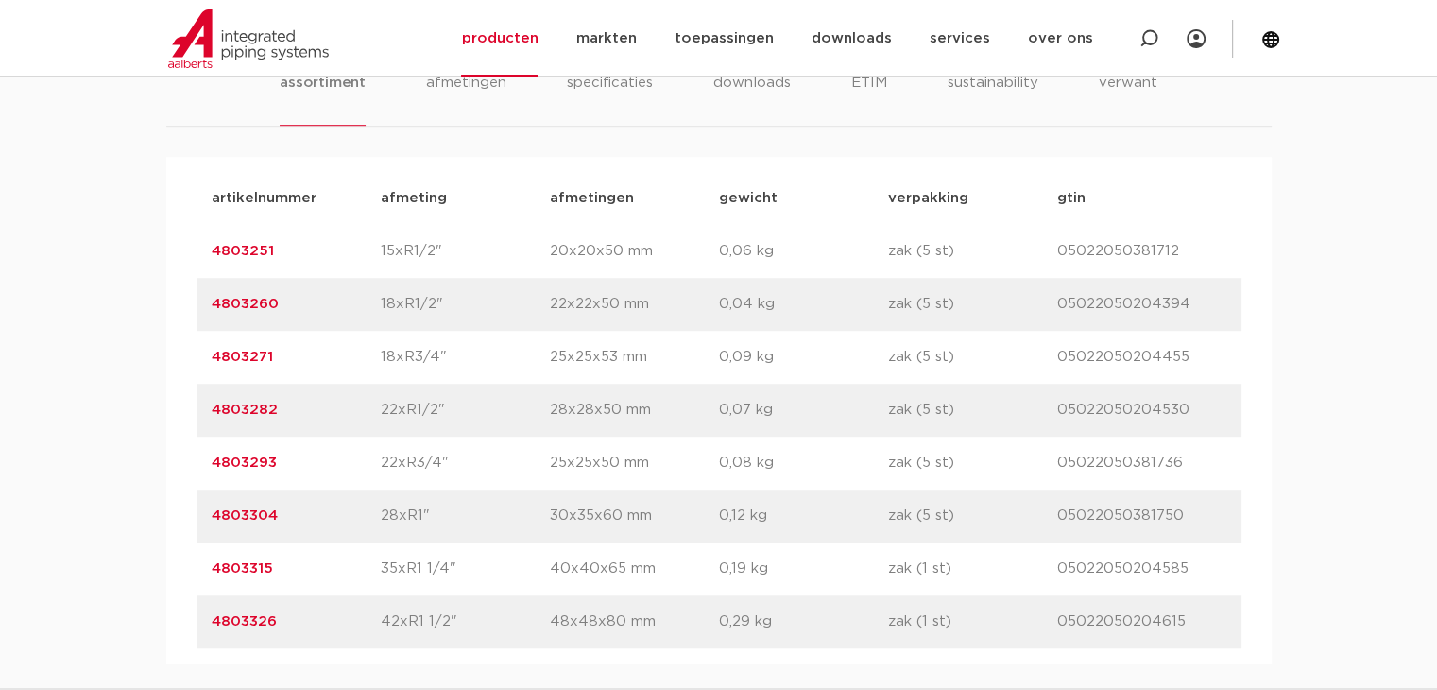
copy p "22xR1/2""
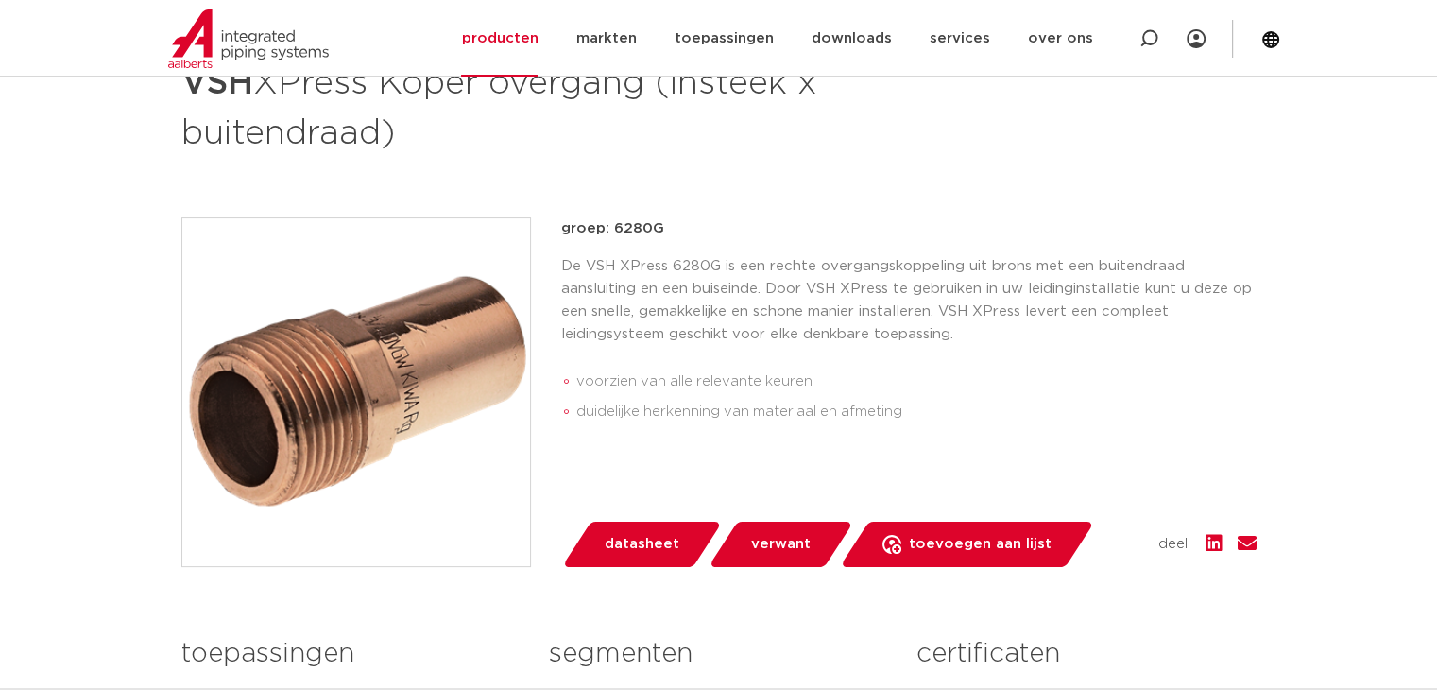
scroll to position [189, 0]
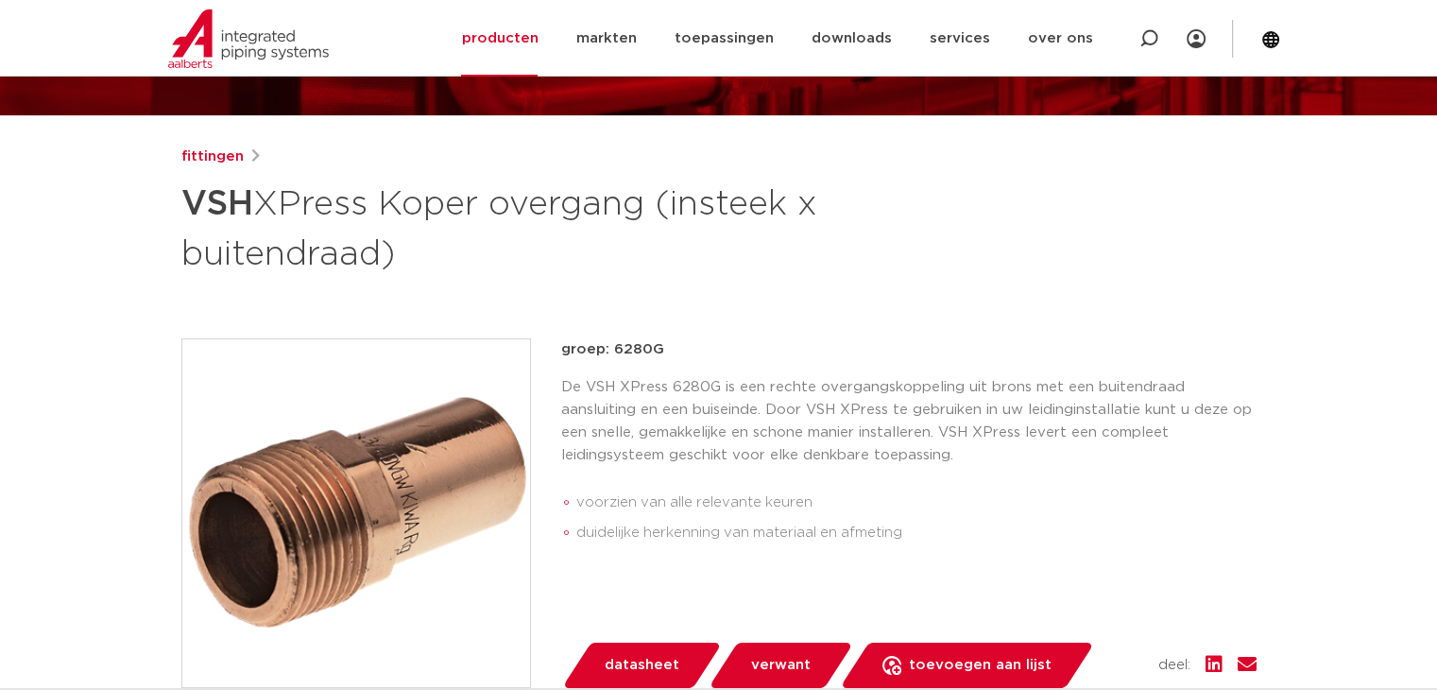
drag, startPoint x: 294, startPoint y: 197, endPoint x: 805, endPoint y: 243, distance: 513.2
click at [805, 243] on h1 "VSH XPress Koper overgang (insteek x buitendraad)" at bounding box center [536, 227] width 710 height 102
drag, startPoint x: 183, startPoint y: 201, endPoint x: 404, endPoint y: 262, distance: 229.2
click at [404, 262] on h1 "VSH XPress Koper overgang (insteek x buitendraad)" at bounding box center [536, 227] width 710 height 102
copy h1 "VSH XPress Koper overgang (insteek x buitendraad)"
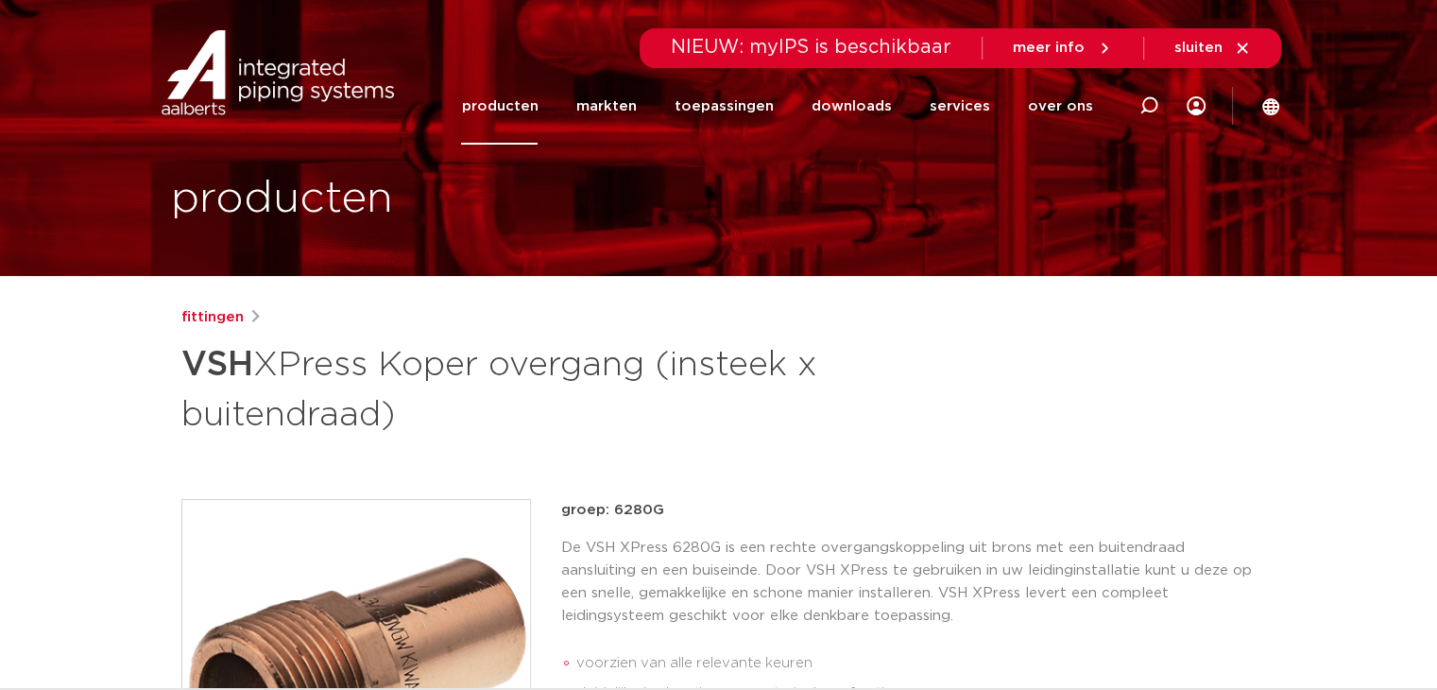
scroll to position [0, 0]
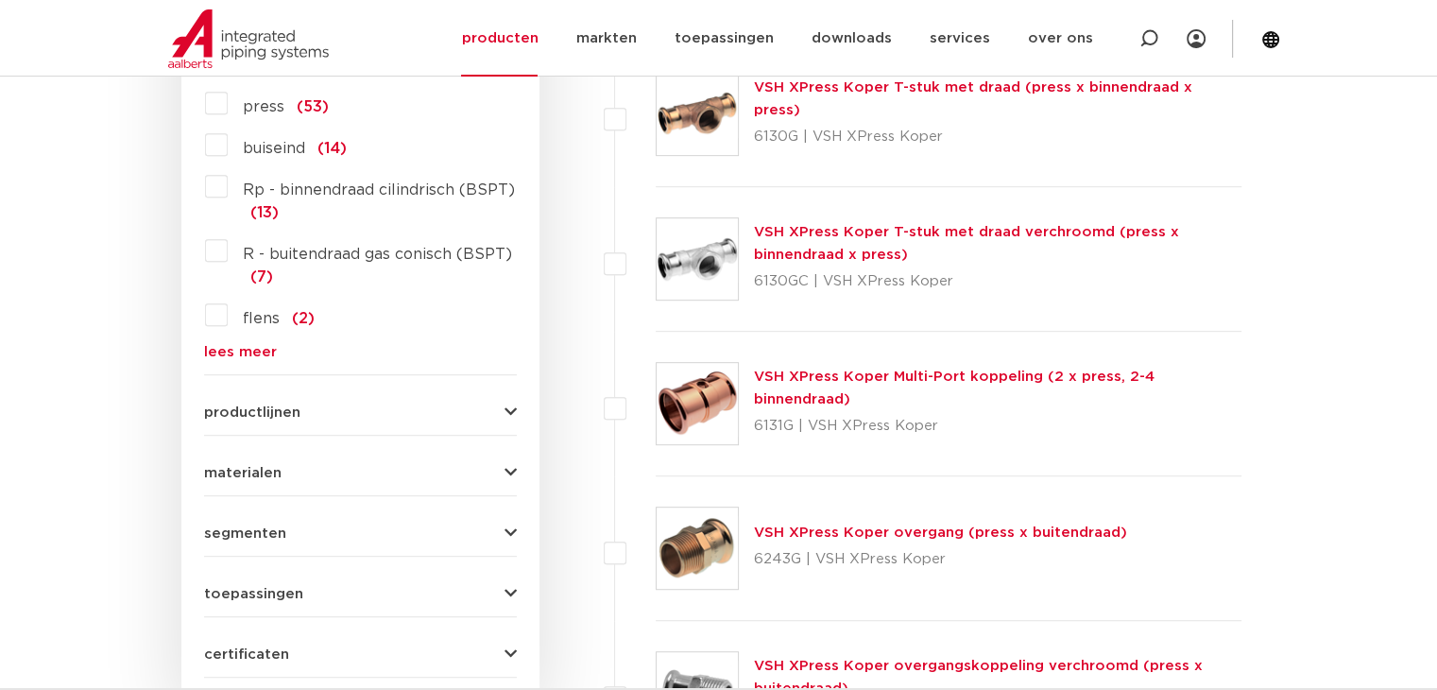
scroll to position [850, 0]
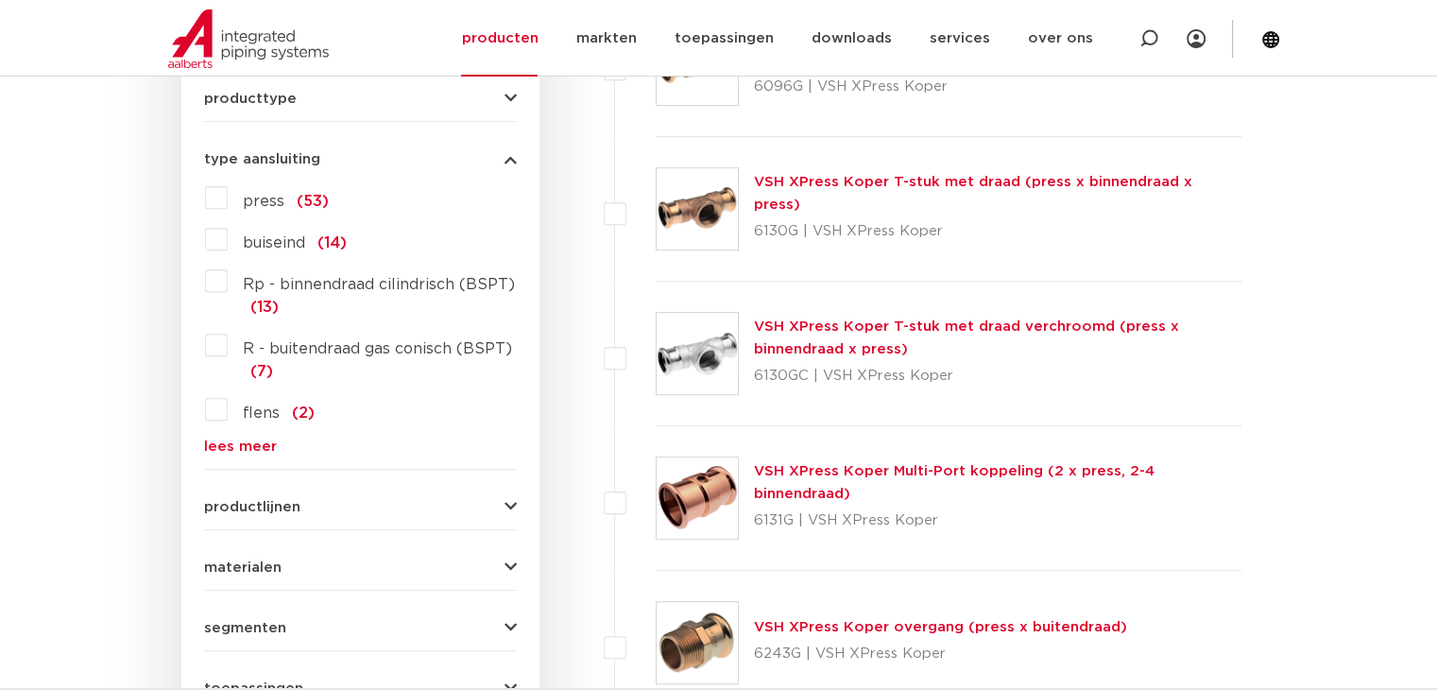
click at [228, 196] on label "press (53)" at bounding box center [278, 197] width 101 height 30
click at [0, 0] on input "press (53)" at bounding box center [0, 0] width 0 height 0
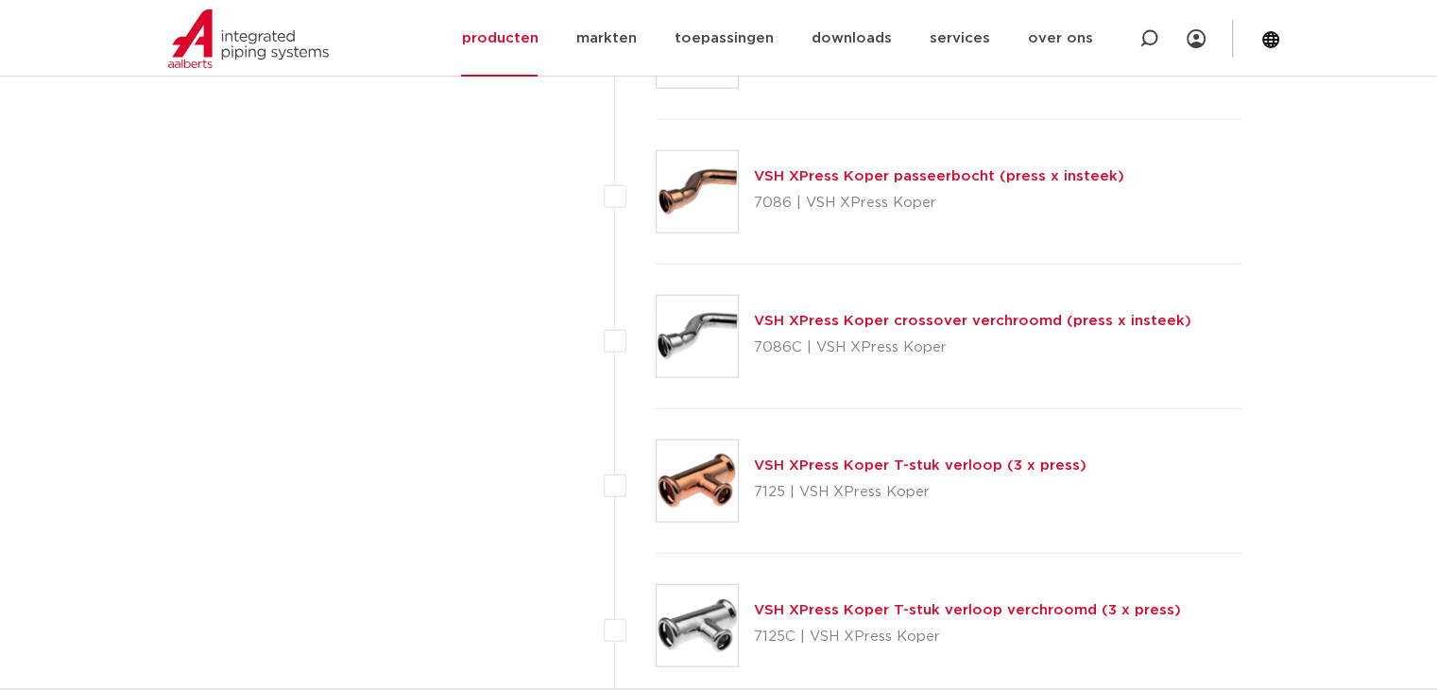
scroll to position [4630, 0]
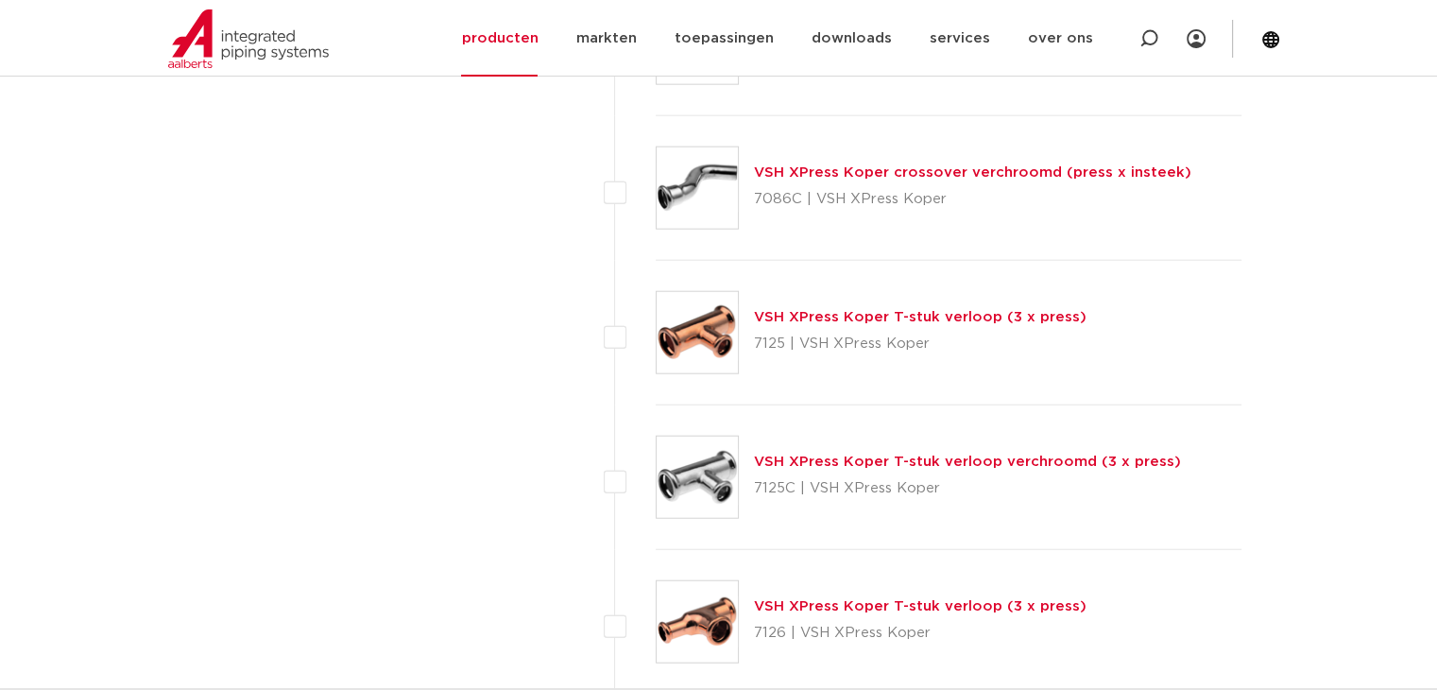
click at [935, 310] on link "VSH XPress Koper T-stuk verloop (3 x press)" at bounding box center [920, 317] width 333 height 14
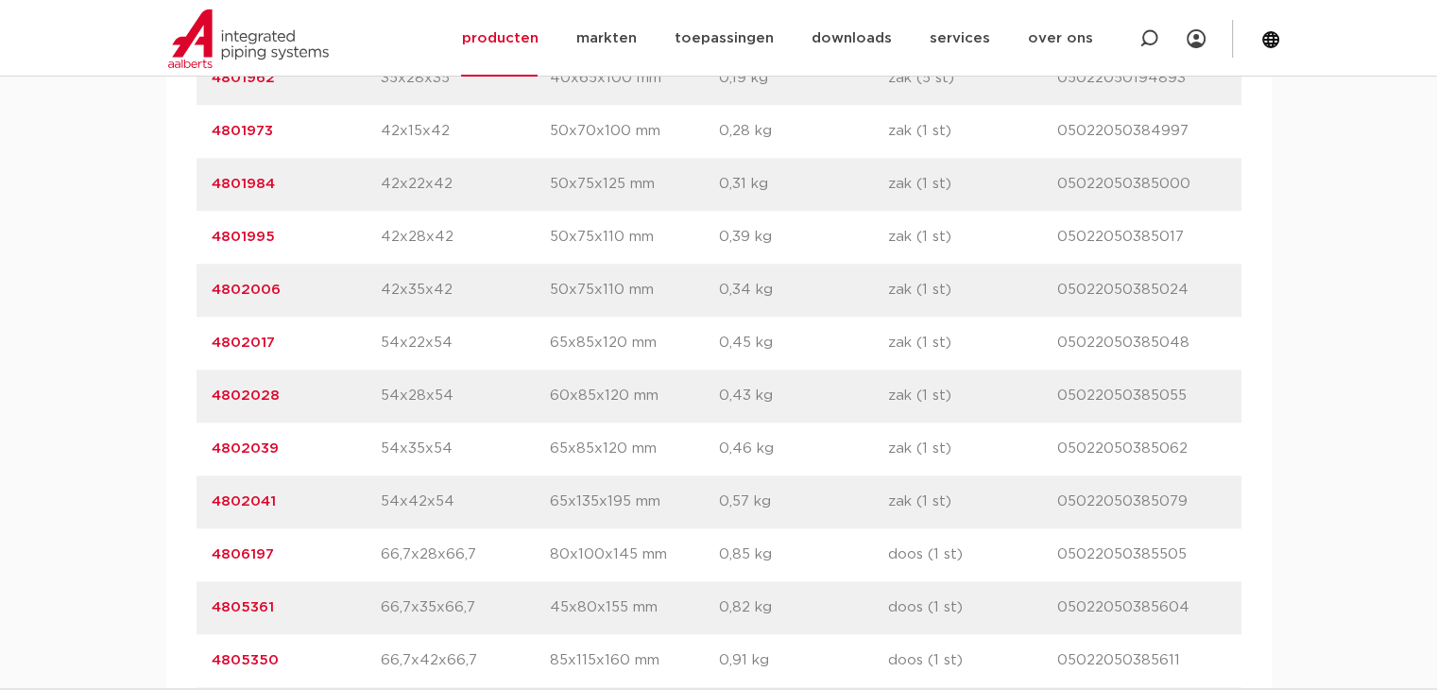
scroll to position [1984, 0]
drag, startPoint x: 321, startPoint y: 344, endPoint x: 185, endPoint y: 342, distance: 136.1
click at [185, 342] on div "artikelnummer afmeting [GEOGRAPHIC_DATA] gewicht verpakking gtin artikelnummer …" at bounding box center [719, 368] width 1106 height 1935
copy link "4802017"
drag, startPoint x: 450, startPoint y: 338, endPoint x: 380, endPoint y: 335, distance: 70.0
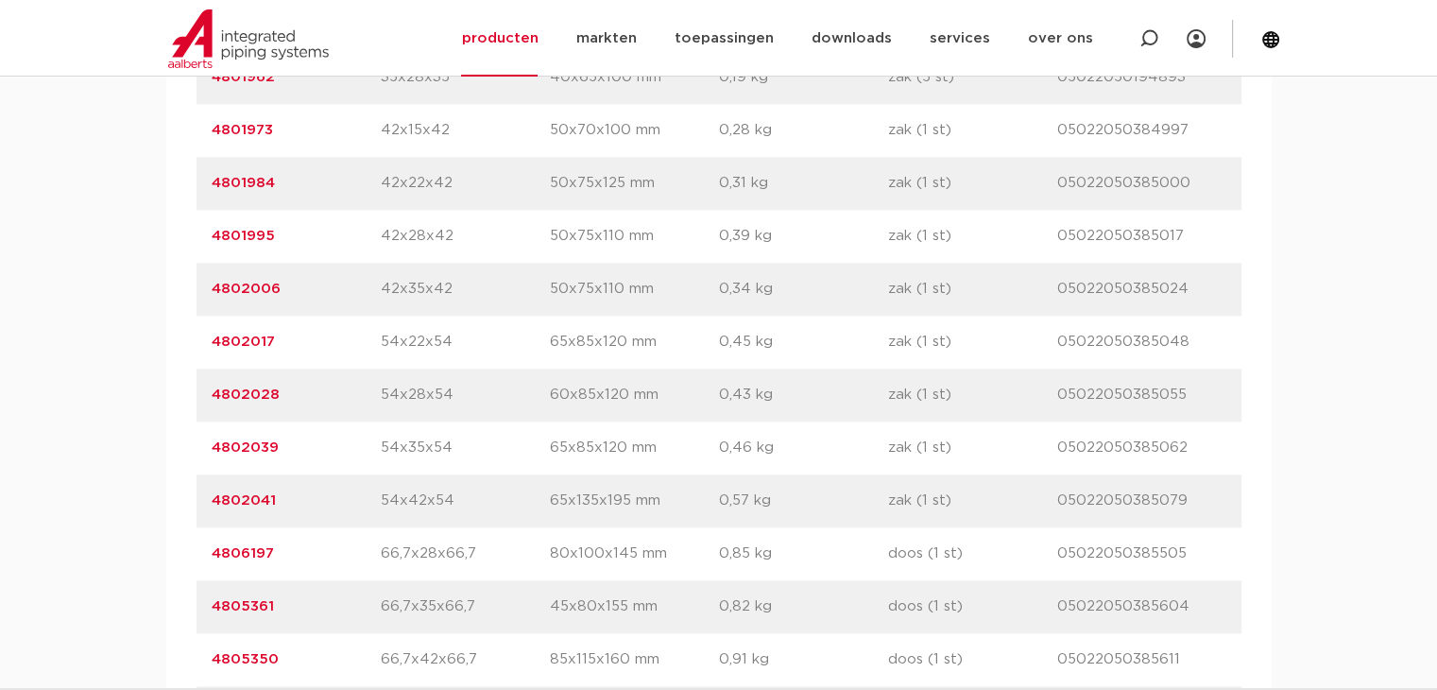
click at [381, 335] on p "54x22x54" at bounding box center [465, 342] width 169 height 23
copy p "54x22x54"
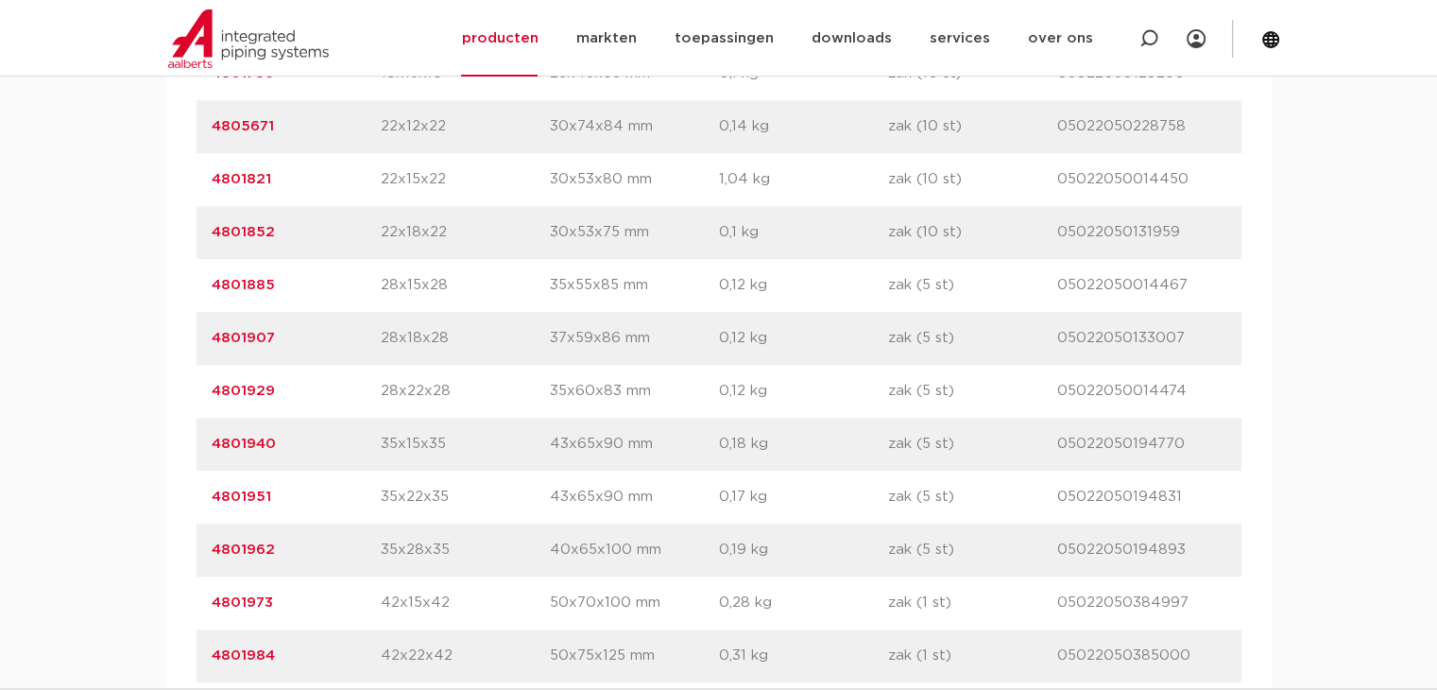
scroll to position [1134, 0]
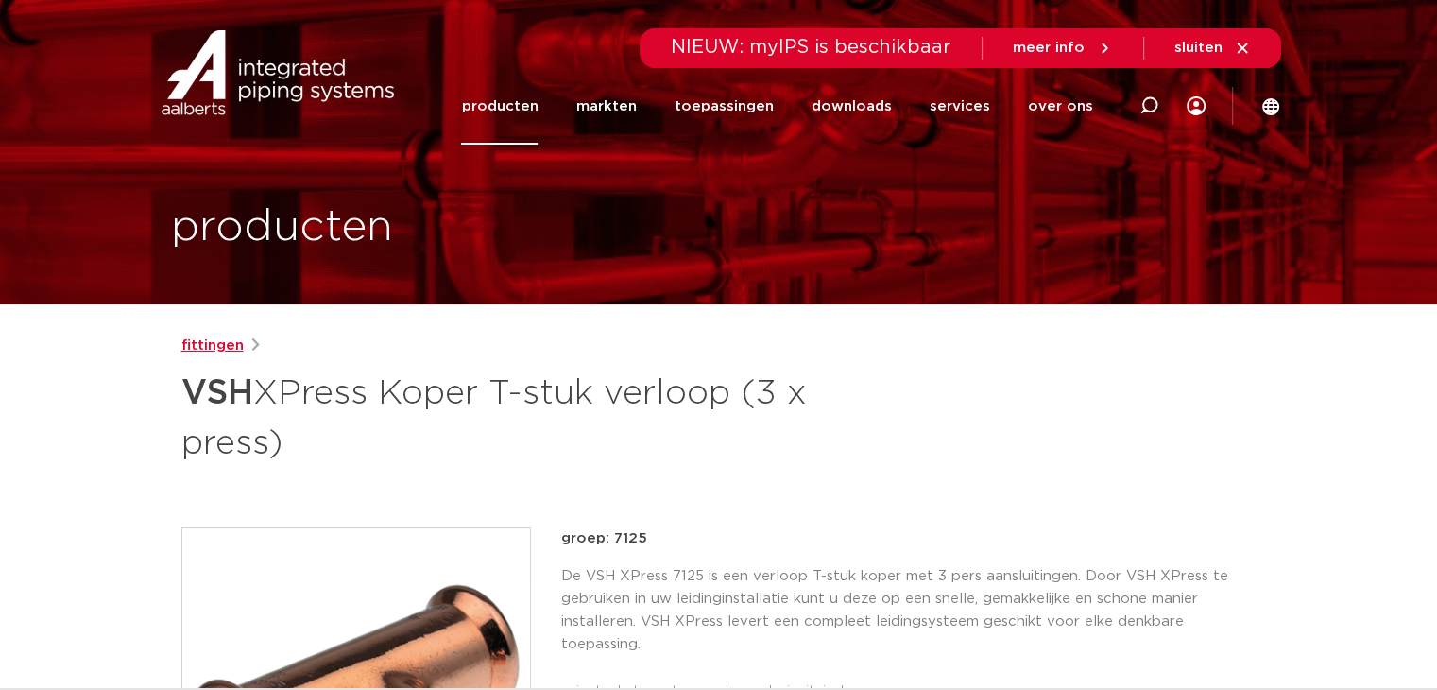
click at [206, 348] on link "fittingen" at bounding box center [212, 346] width 62 height 23
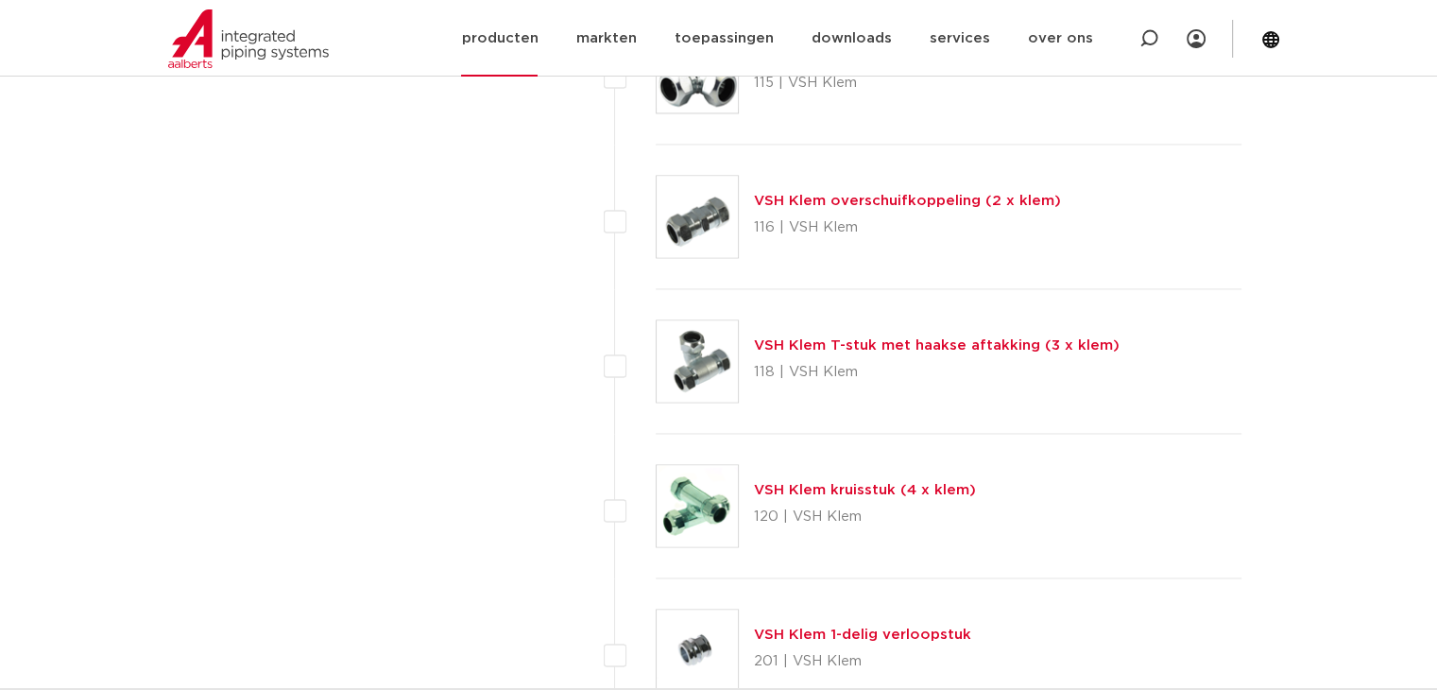
scroll to position [2835, 0]
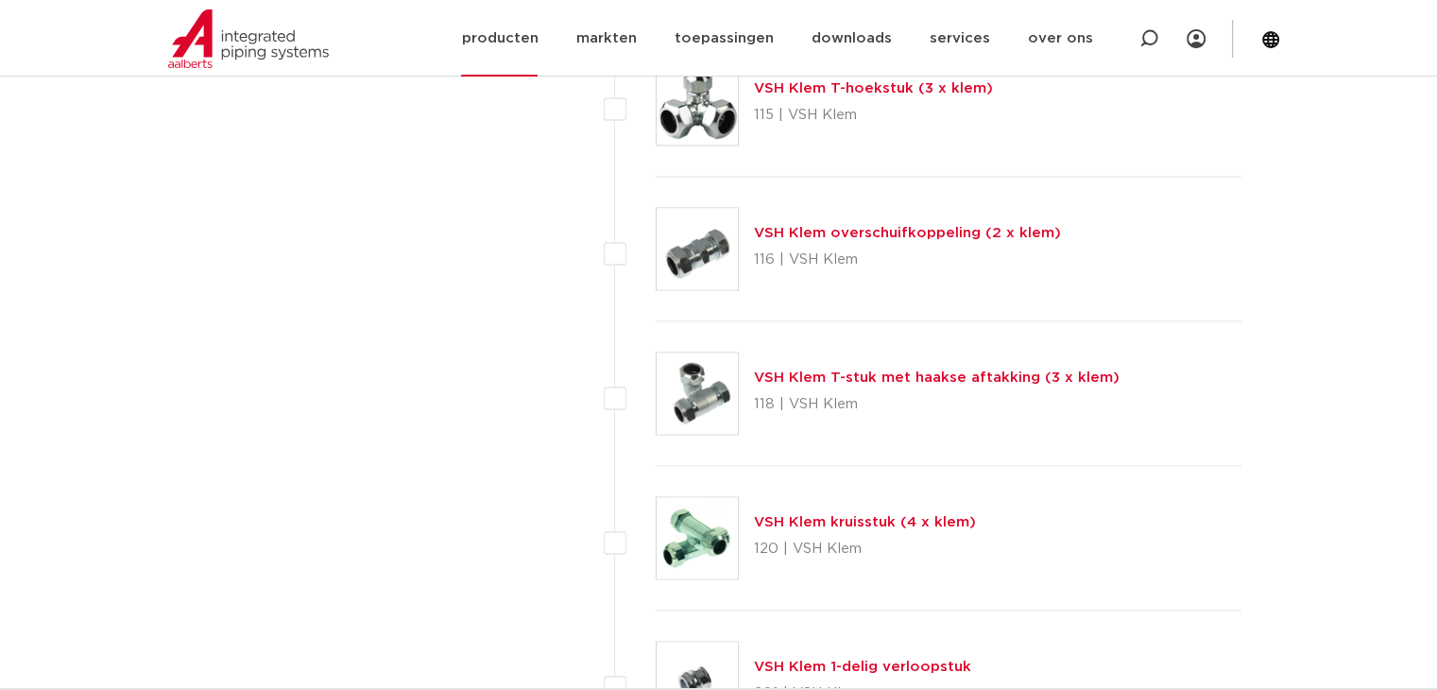
click at [514, 42] on link "producten" at bounding box center [499, 38] width 77 height 77
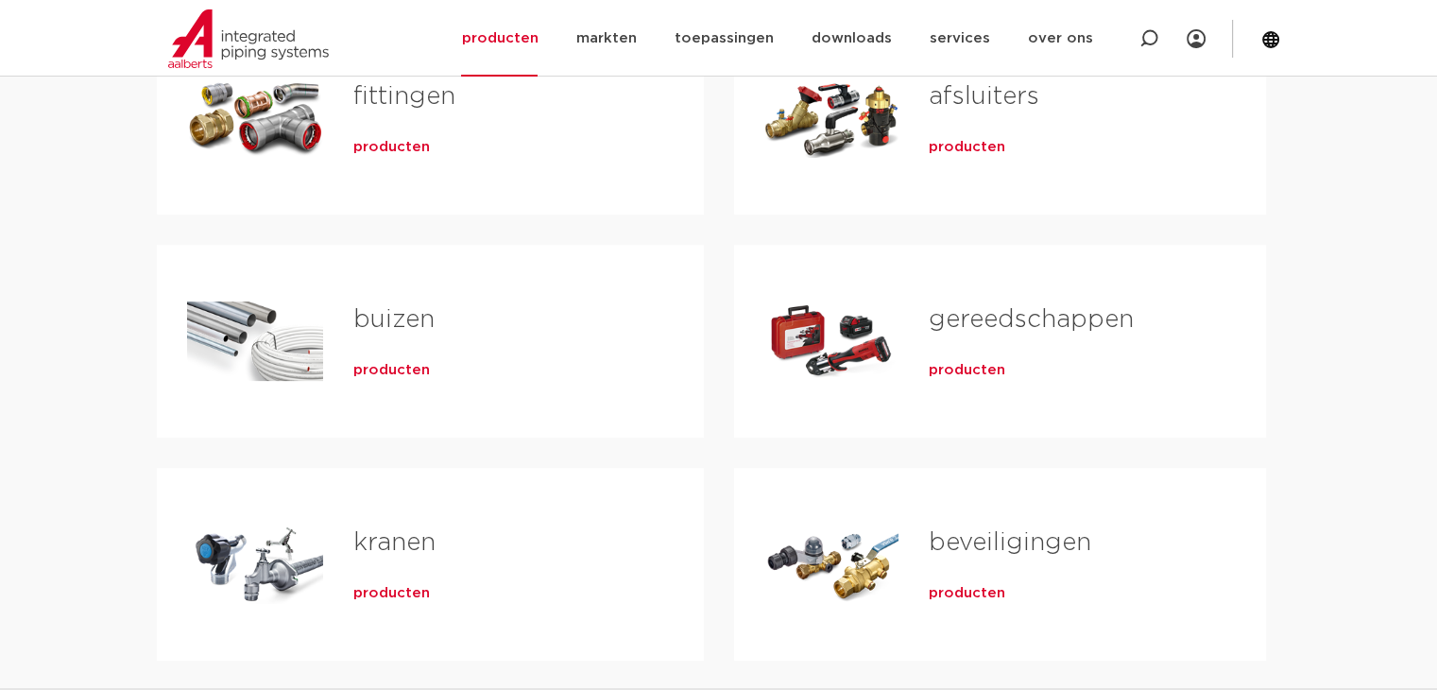
scroll to position [378, 0]
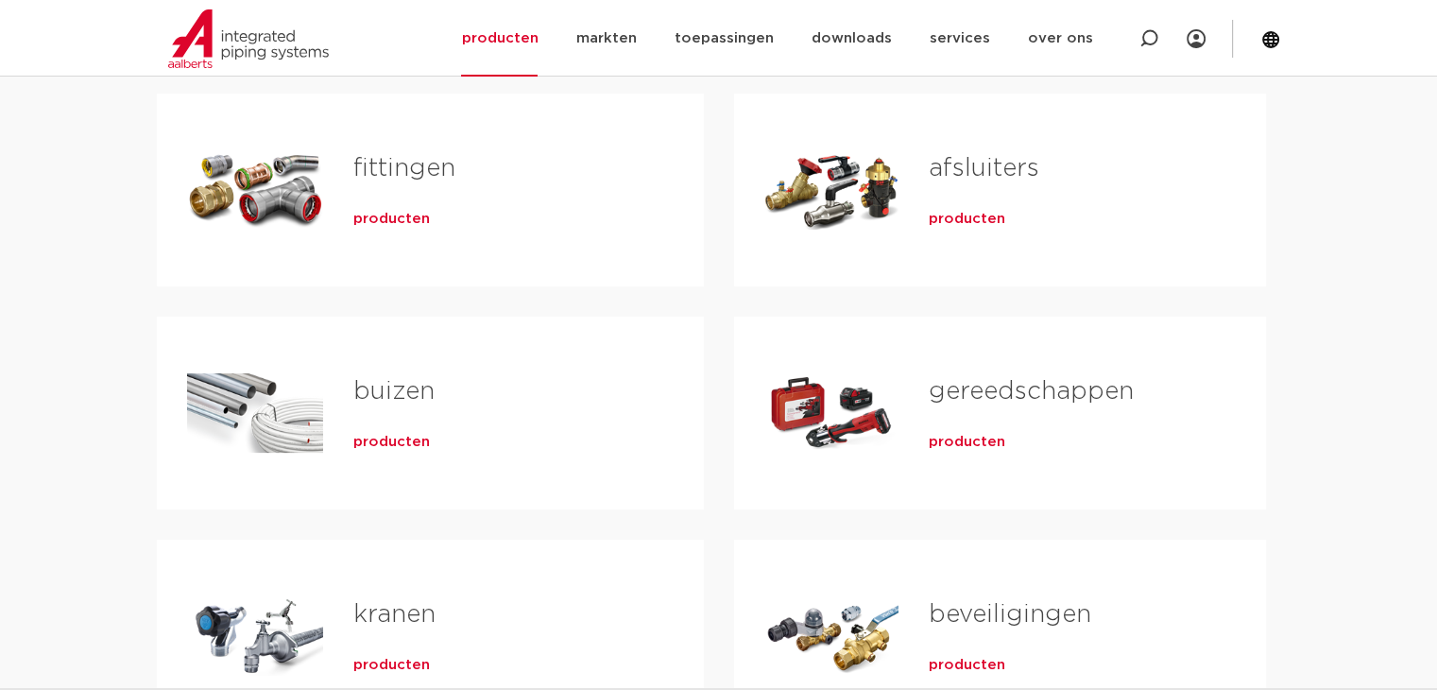
click at [404, 437] on span "producten" at bounding box center [391, 442] width 77 height 19
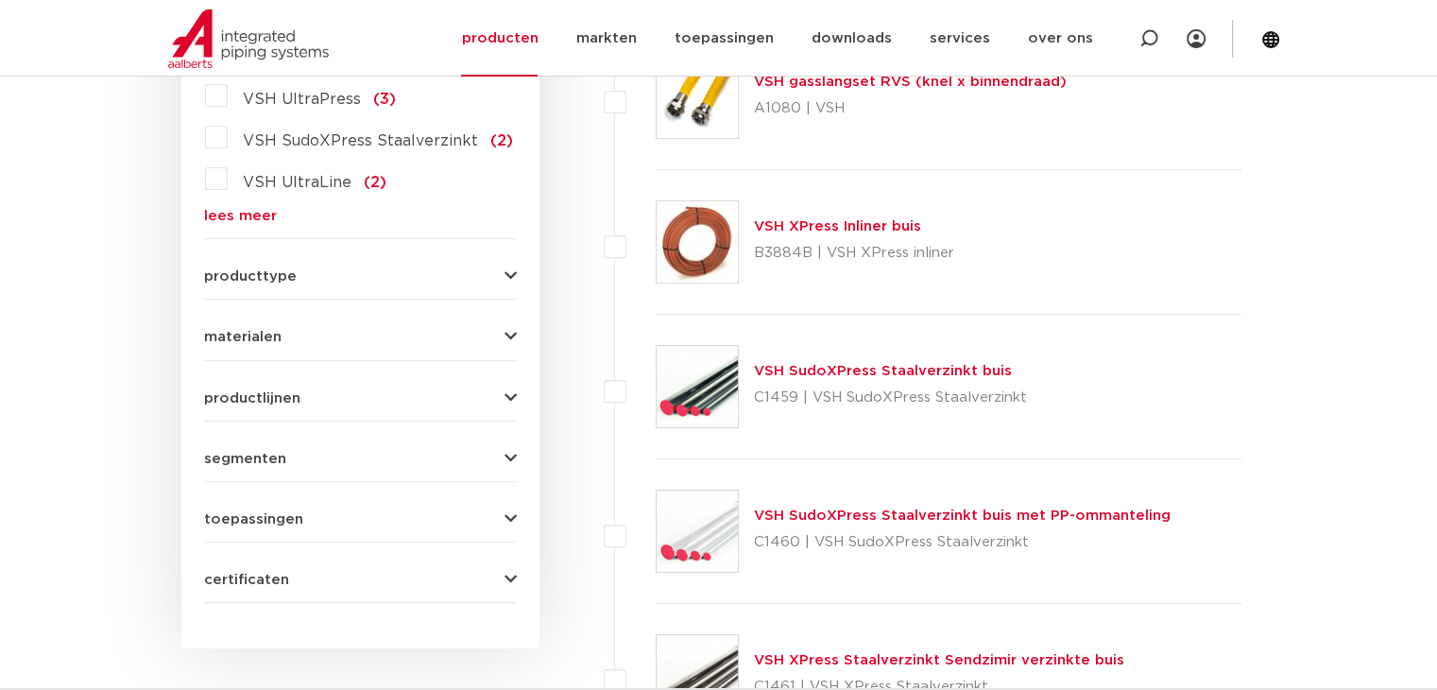
scroll to position [661, 0]
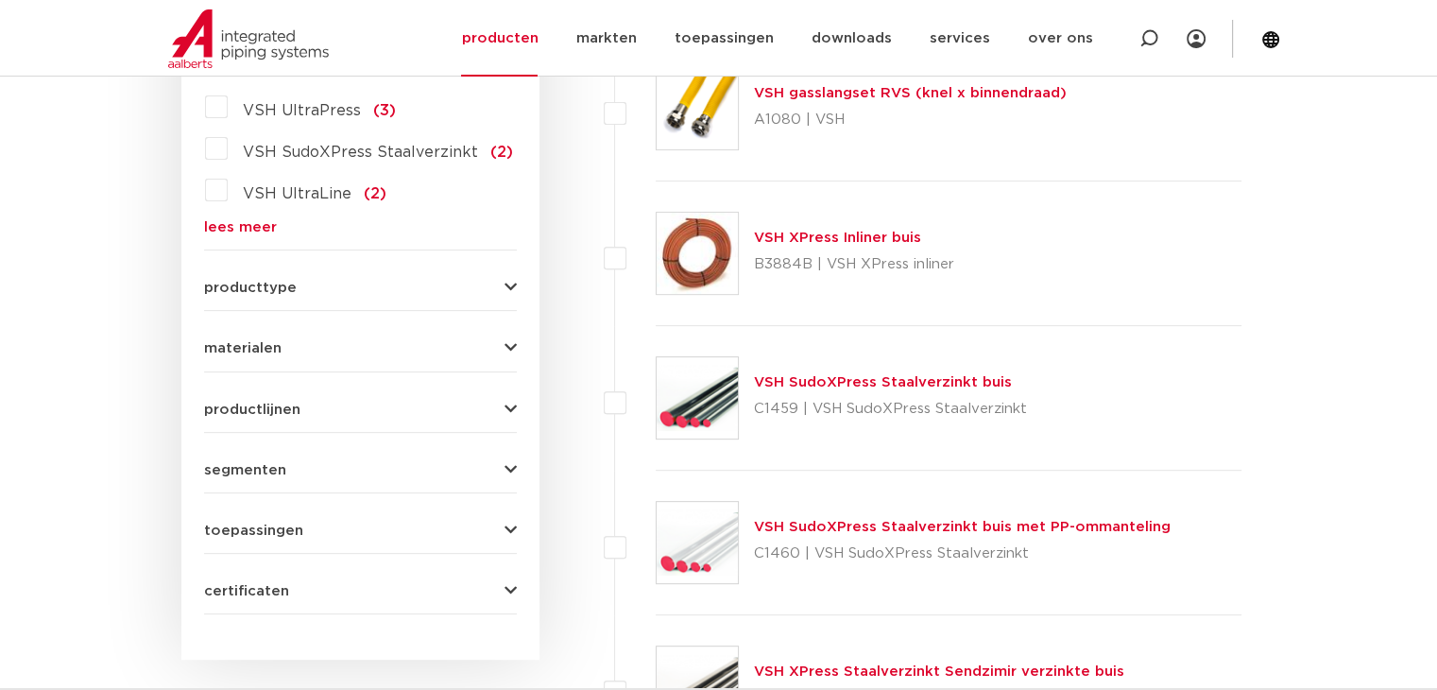
click at [249, 224] on link "lees meer" at bounding box center [360, 227] width 313 height 14
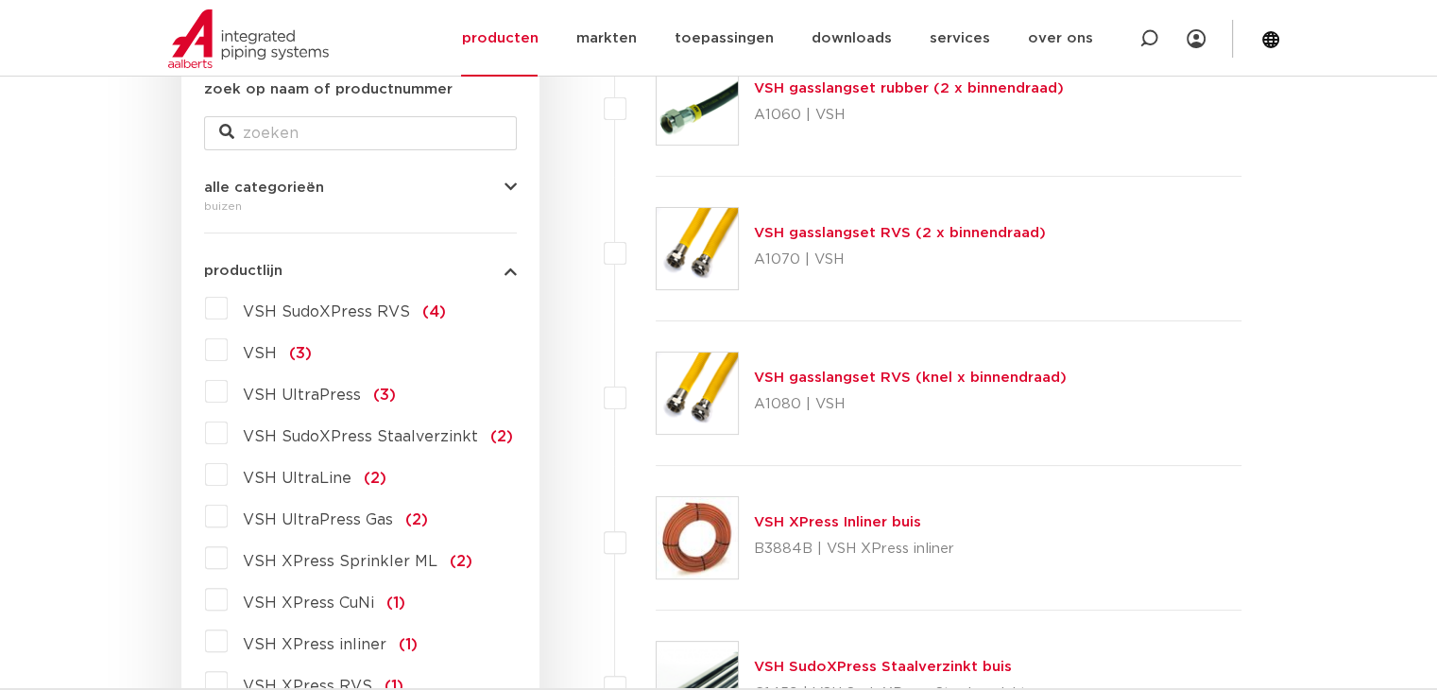
scroll to position [567, 0]
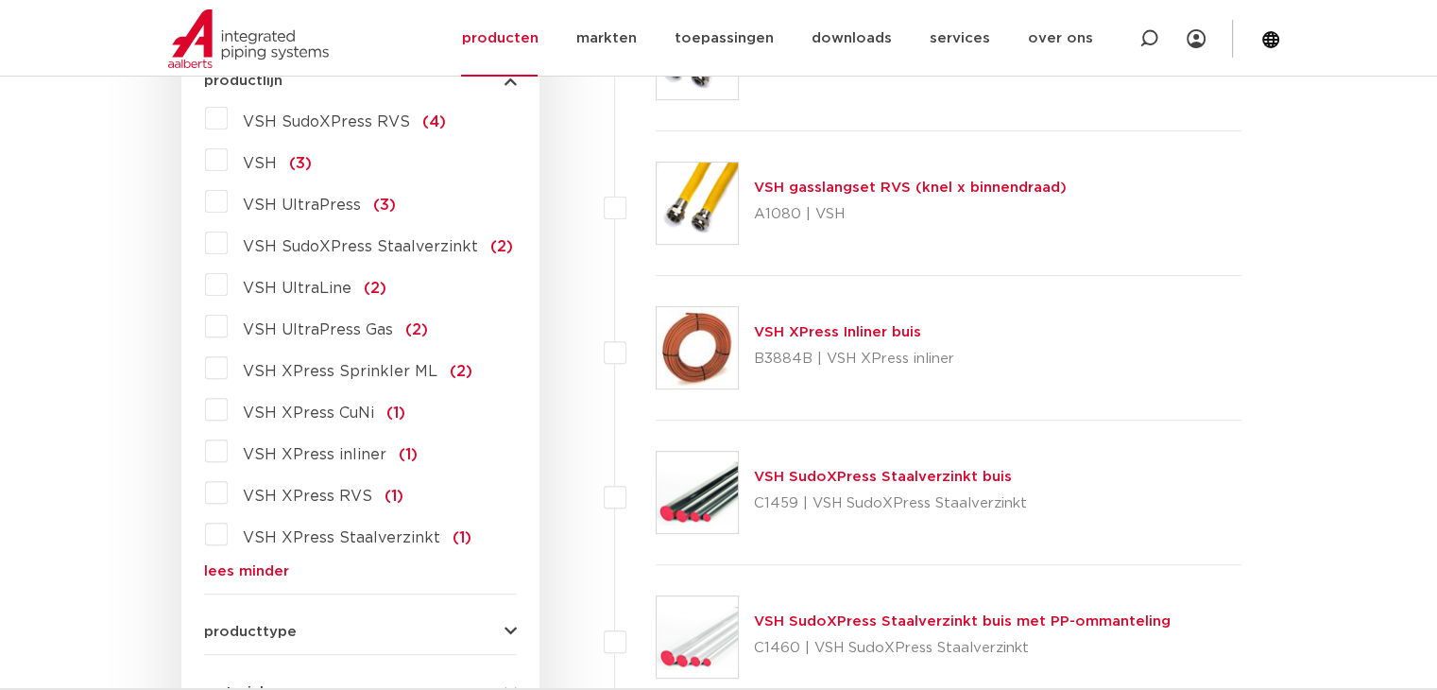
click at [263, 568] on link "lees minder" at bounding box center [360, 571] width 313 height 14
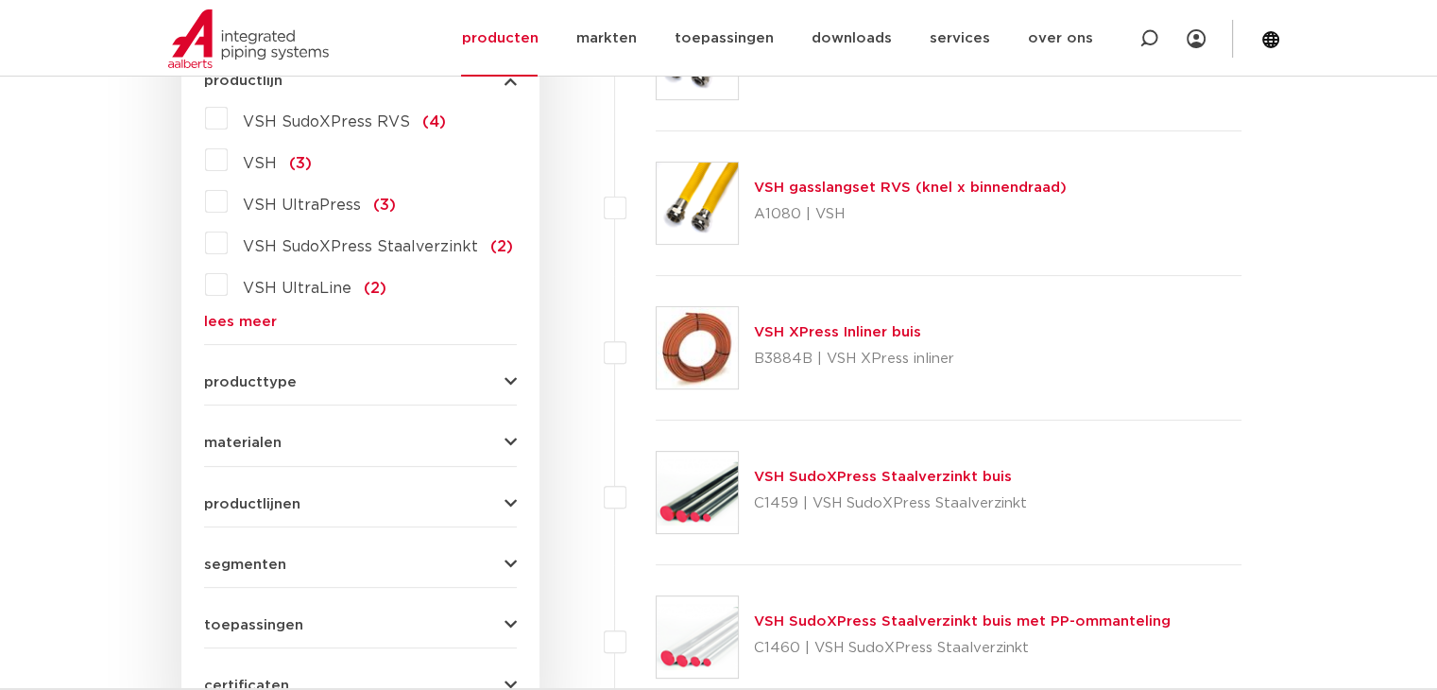
click at [278, 437] on span "materialen" at bounding box center [242, 443] width 77 height 14
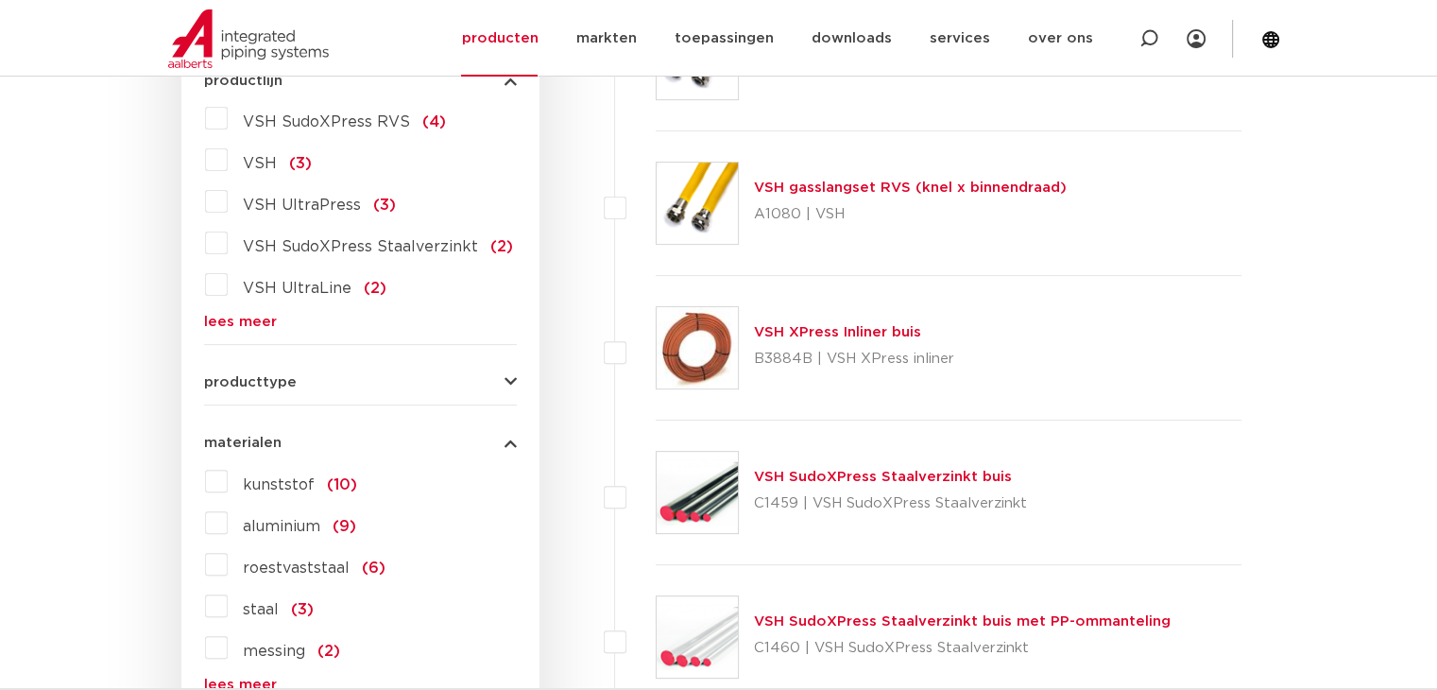
scroll to position [661, 0]
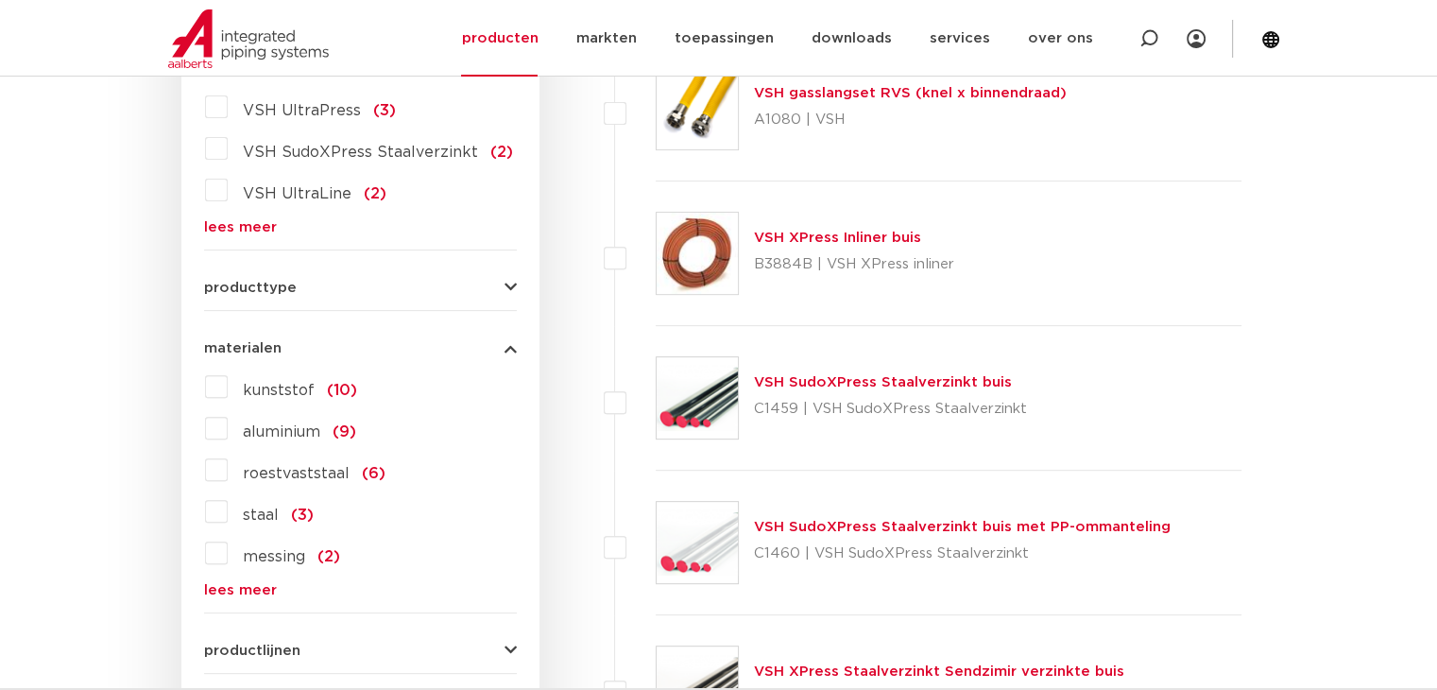
click at [235, 592] on link "lees meer" at bounding box center [360, 590] width 313 height 14
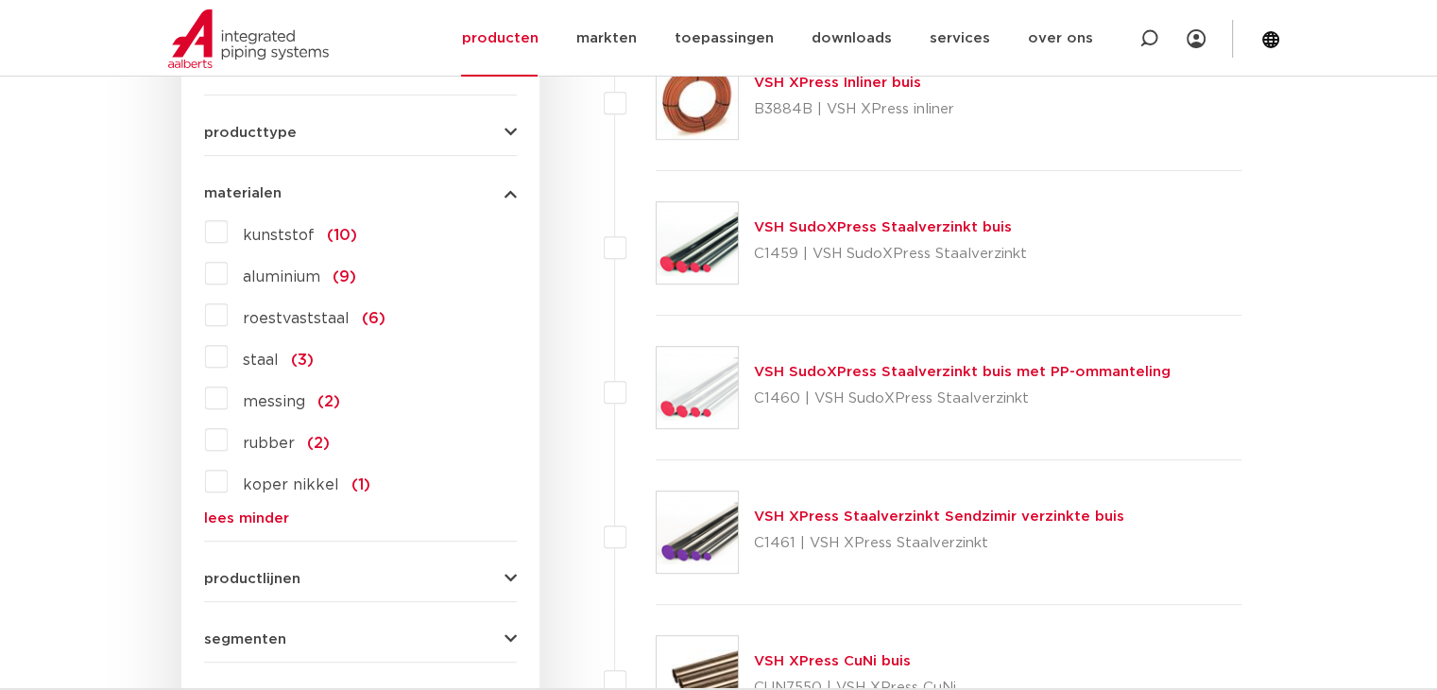
scroll to position [850, 0]
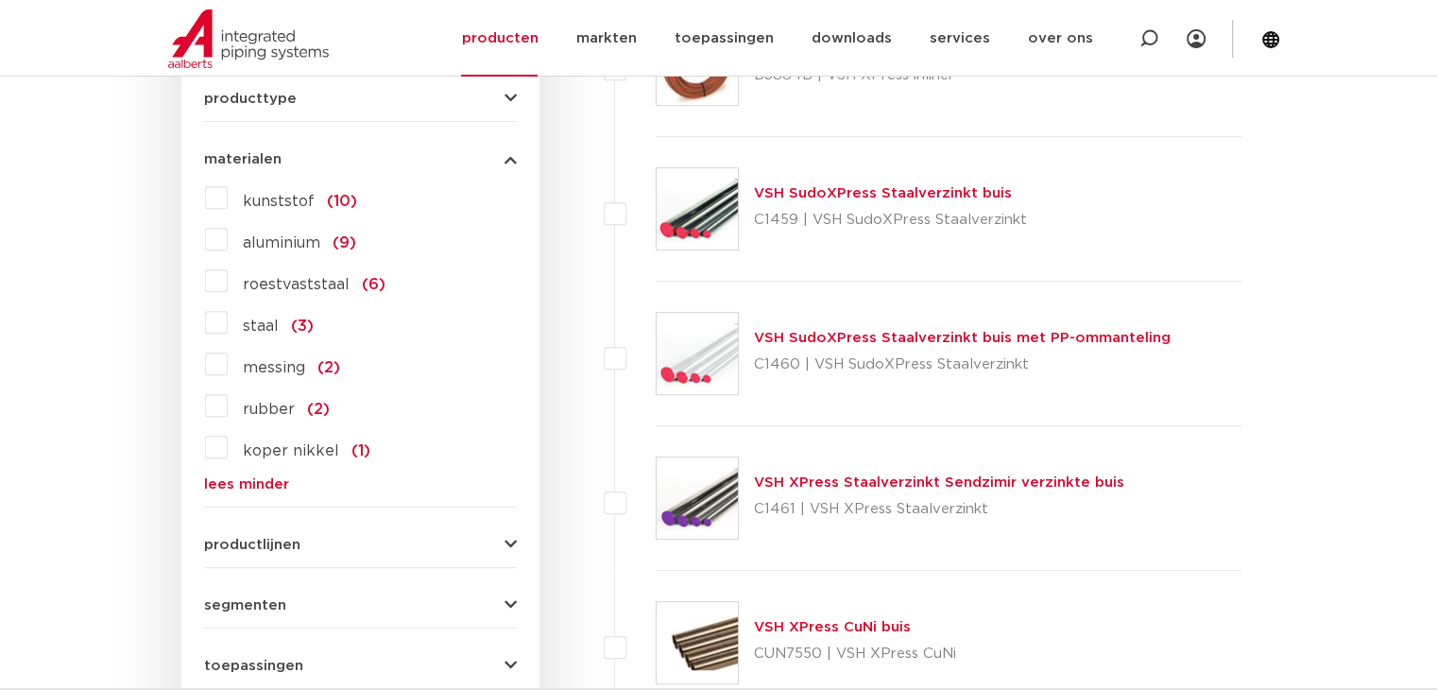
click at [287, 451] on span "koper nikkel" at bounding box center [291, 450] width 96 height 15
click at [352, 450] on span "(1)" at bounding box center [361, 450] width 19 height 15
click at [0, 0] on input "koper nikkel (1)" at bounding box center [0, 0] width 0 height 0
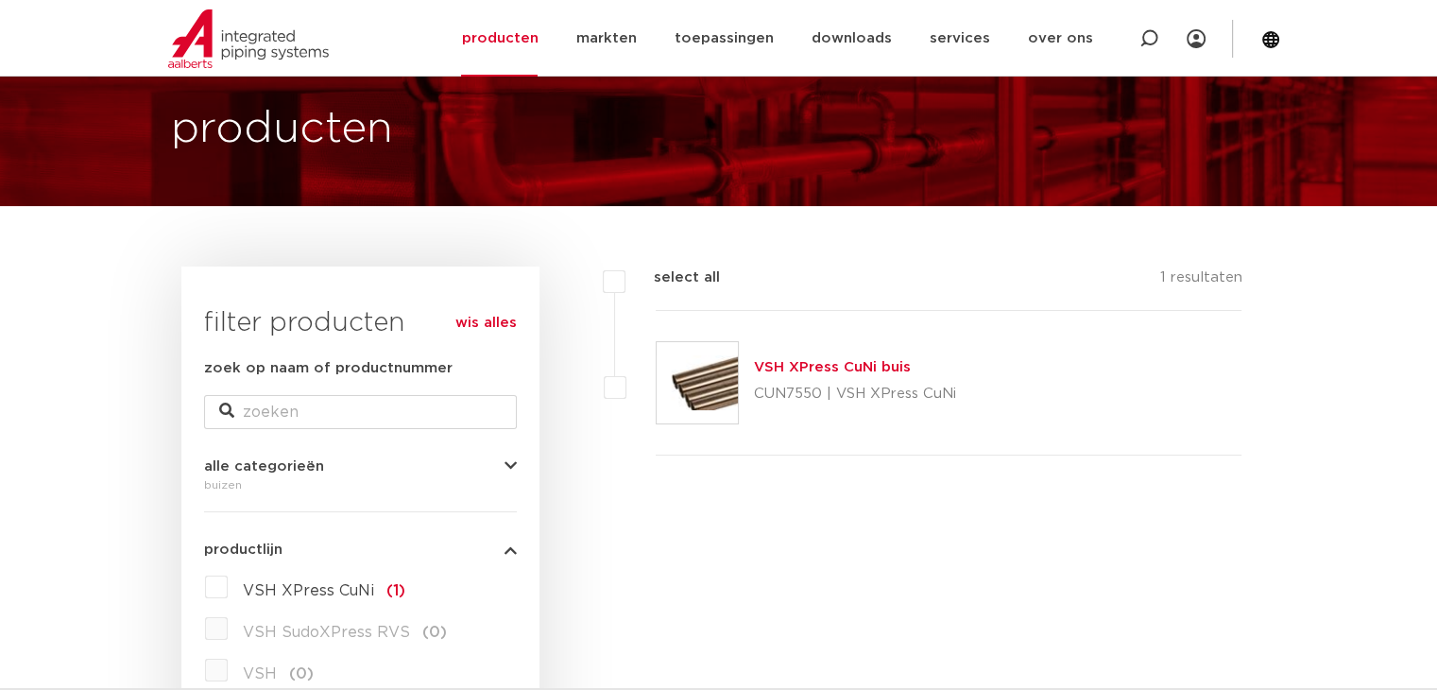
scroll to position [94, 0]
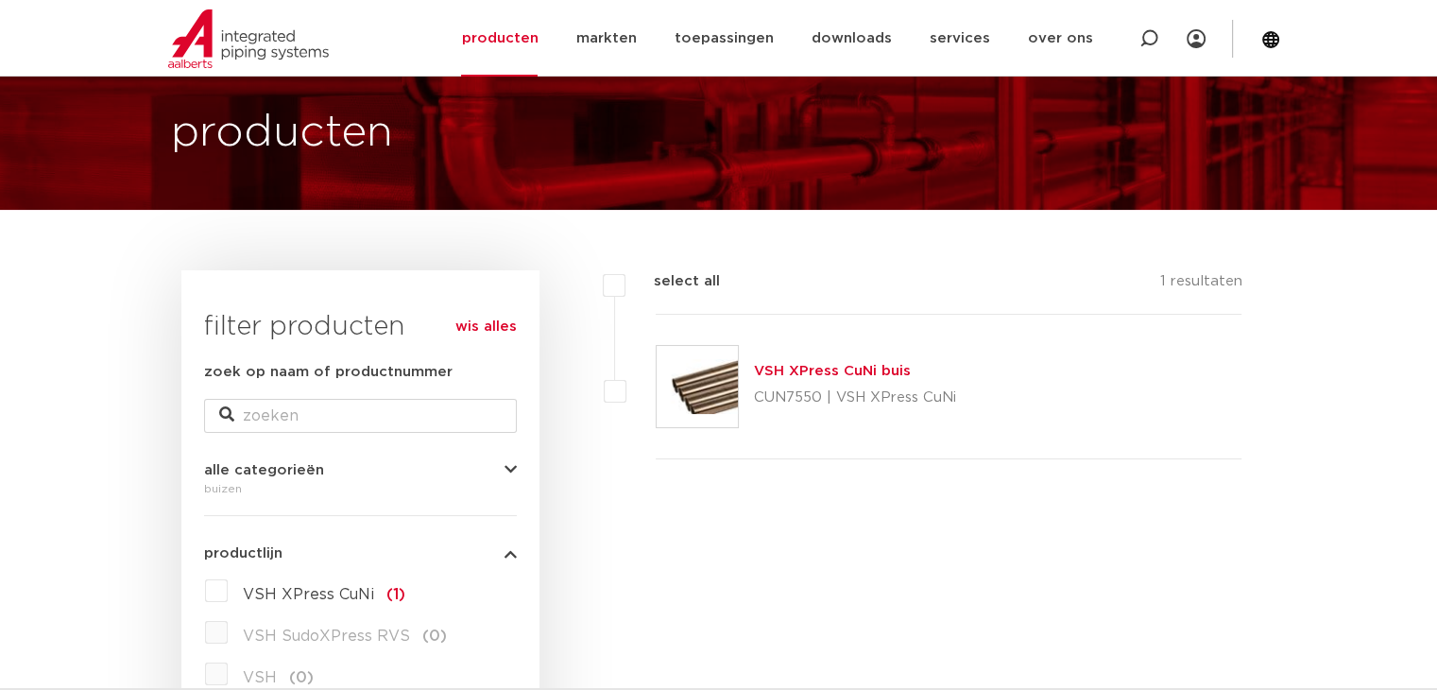
click at [823, 369] on link "VSH XPress CuNi buis" at bounding box center [832, 371] width 157 height 14
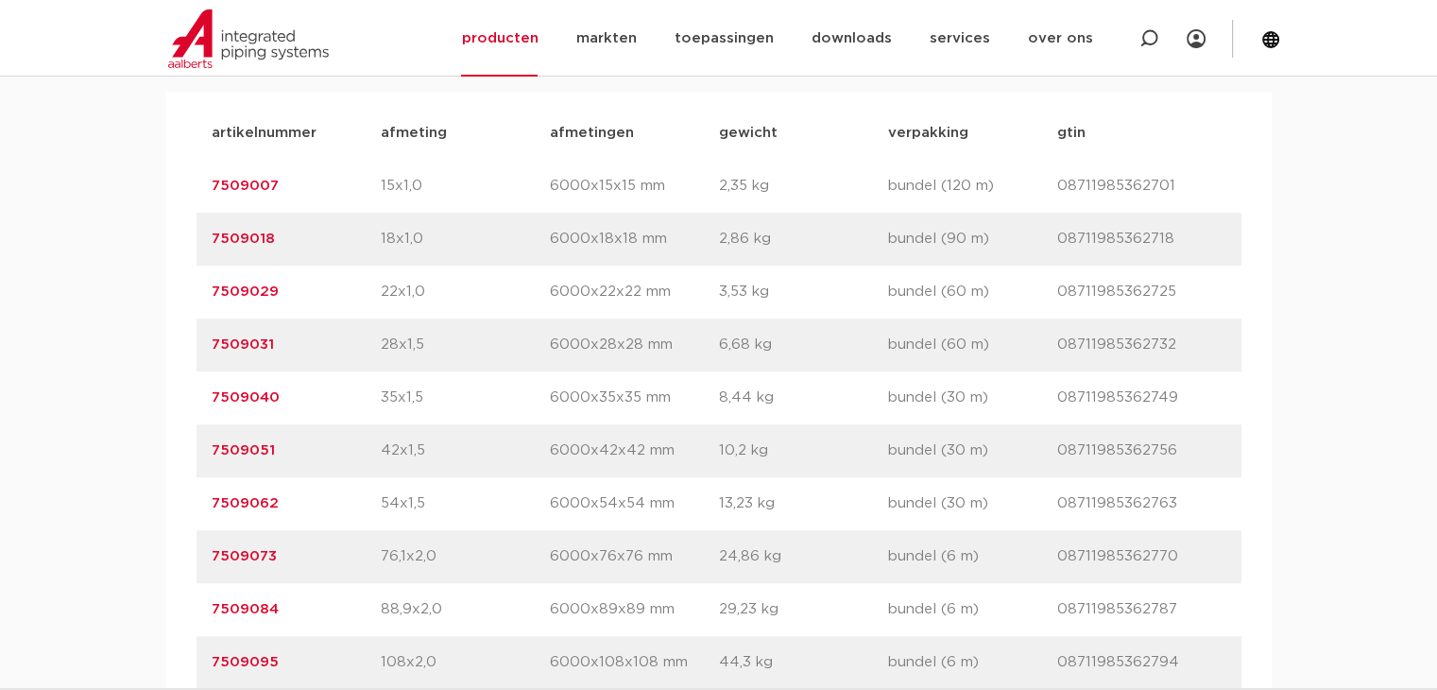
scroll to position [1228, 0]
